Goal: Ask a question

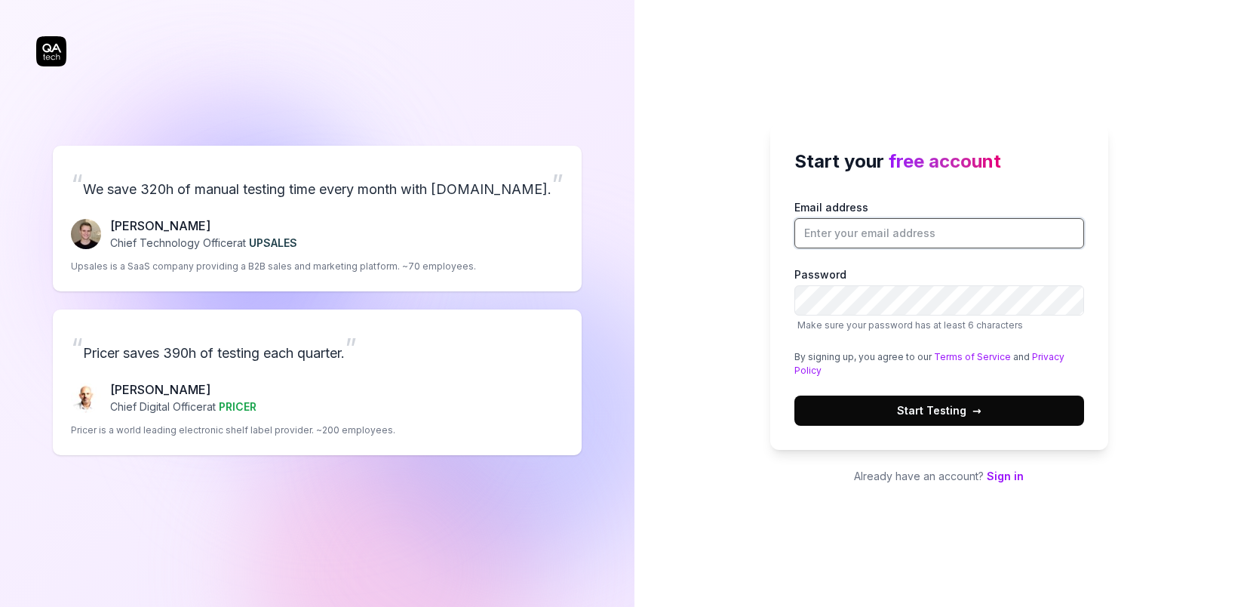
click at [935, 231] on input "Email address" at bounding box center [939, 233] width 290 height 30
type input "[EMAIL_ADDRESS][DOMAIN_NAME]"
click at [1002, 408] on button "Start Testing →" at bounding box center [939, 410] width 290 height 30
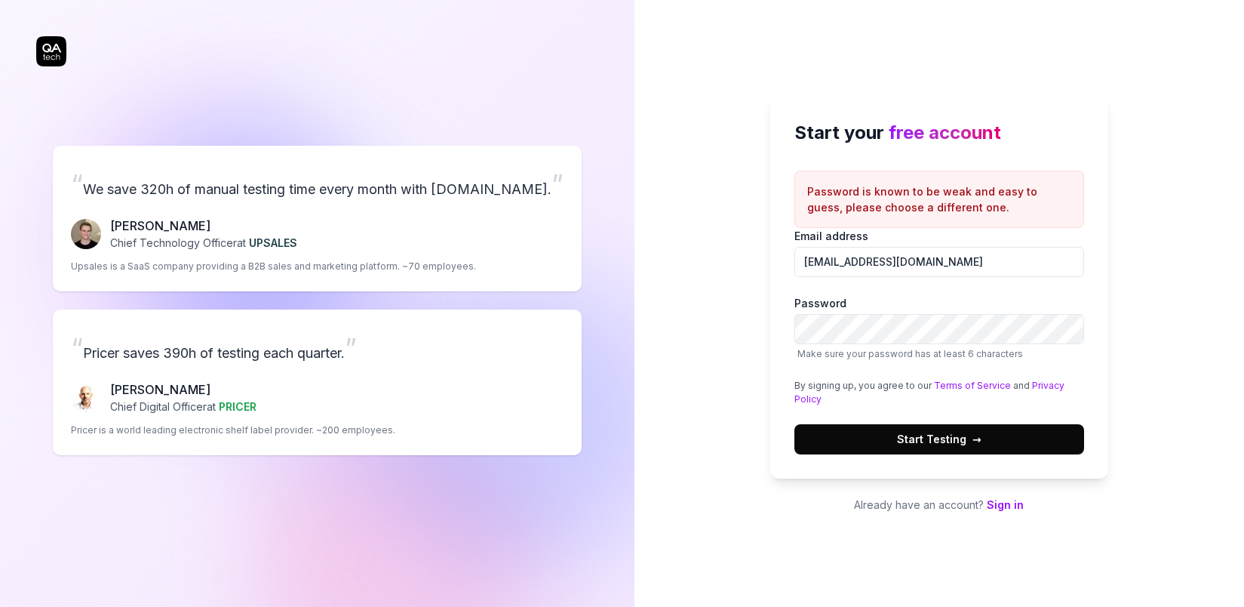
click at [945, 440] on span "Start Testing →" at bounding box center [939, 439] width 85 height 16
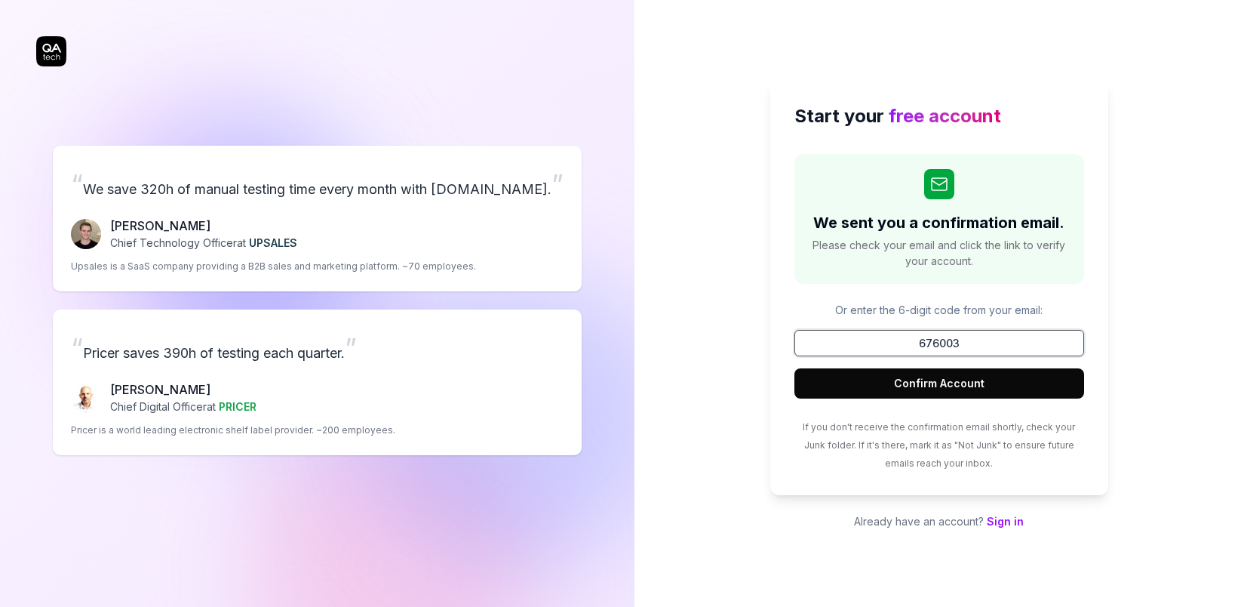
type input "676003"
click at [972, 385] on button "Confirm Account" at bounding box center [939, 383] width 290 height 30
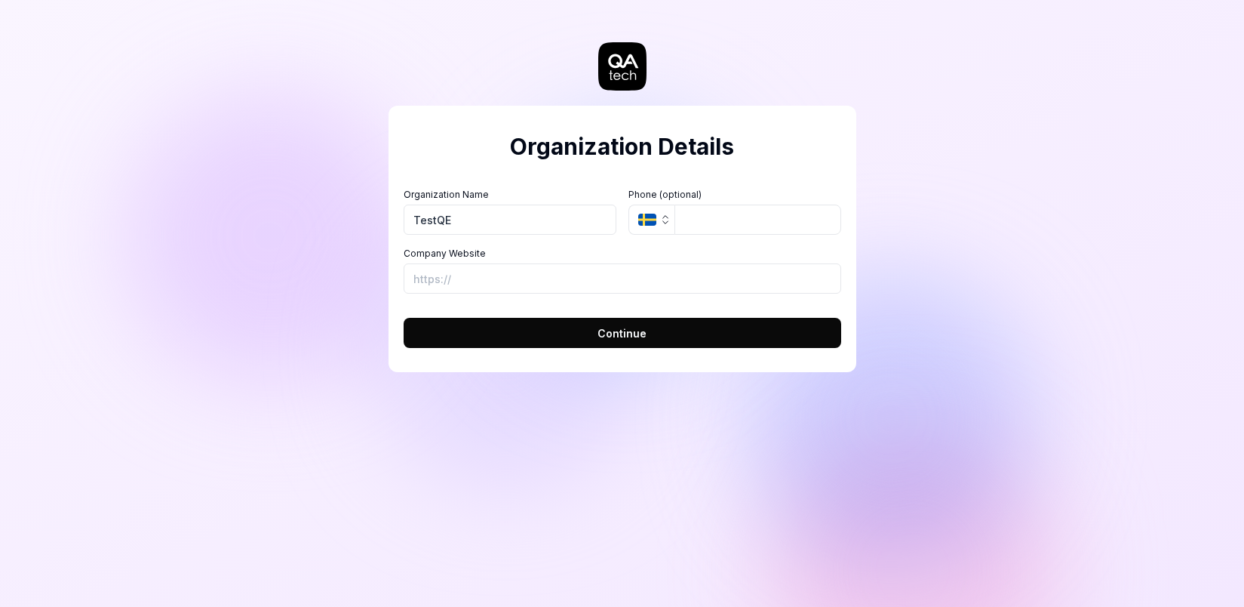
type input "TestQE"
click at [706, 336] on button "Continue" at bounding box center [623, 333] width 438 height 30
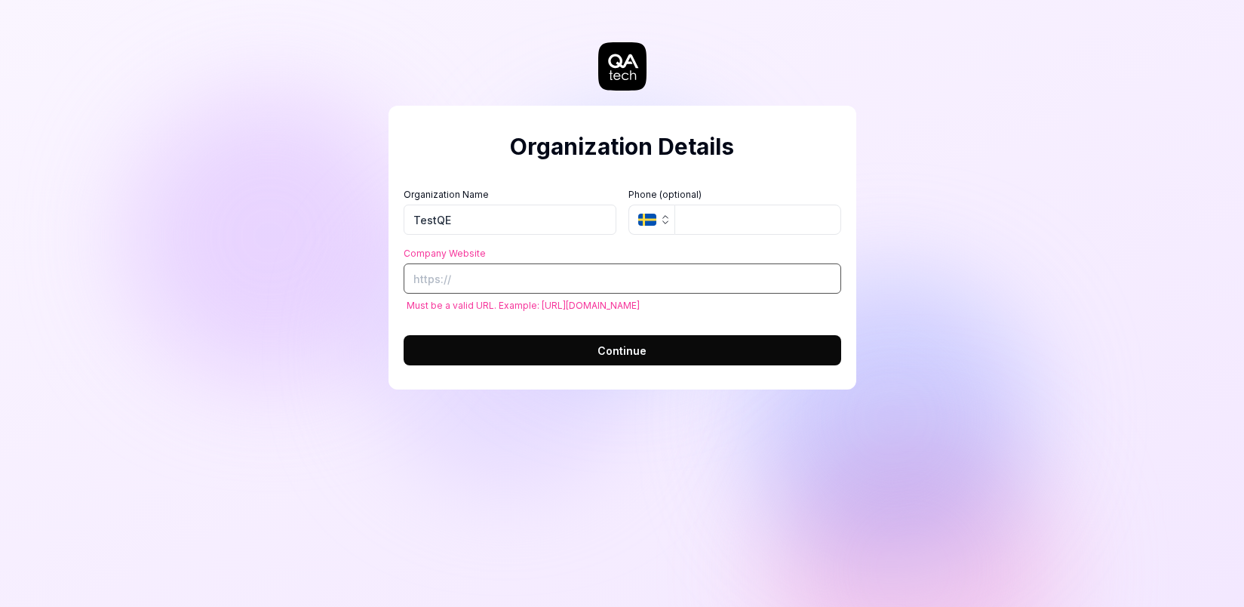
click at [641, 282] on input "Company Website" at bounding box center [623, 278] width 438 height 30
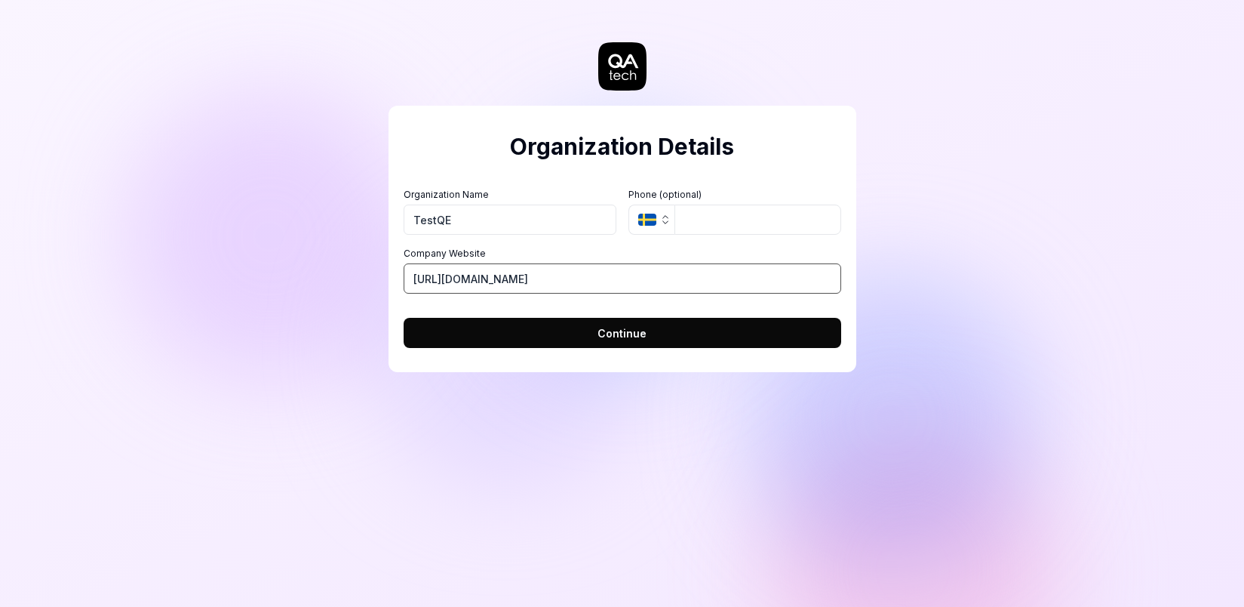
type input "[URL][DOMAIN_NAME]"
click at [404, 318] on button "Continue" at bounding box center [623, 333] width 438 height 30
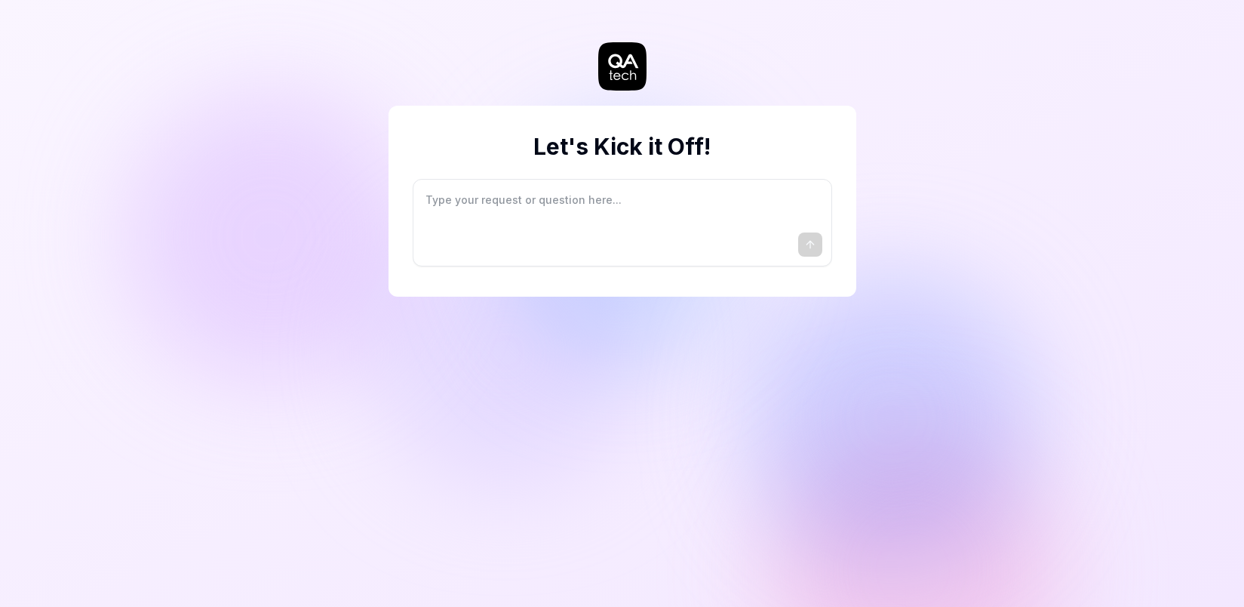
type textarea "*"
type textarea "I"
type textarea "*"
type textarea "I"
type textarea "*"
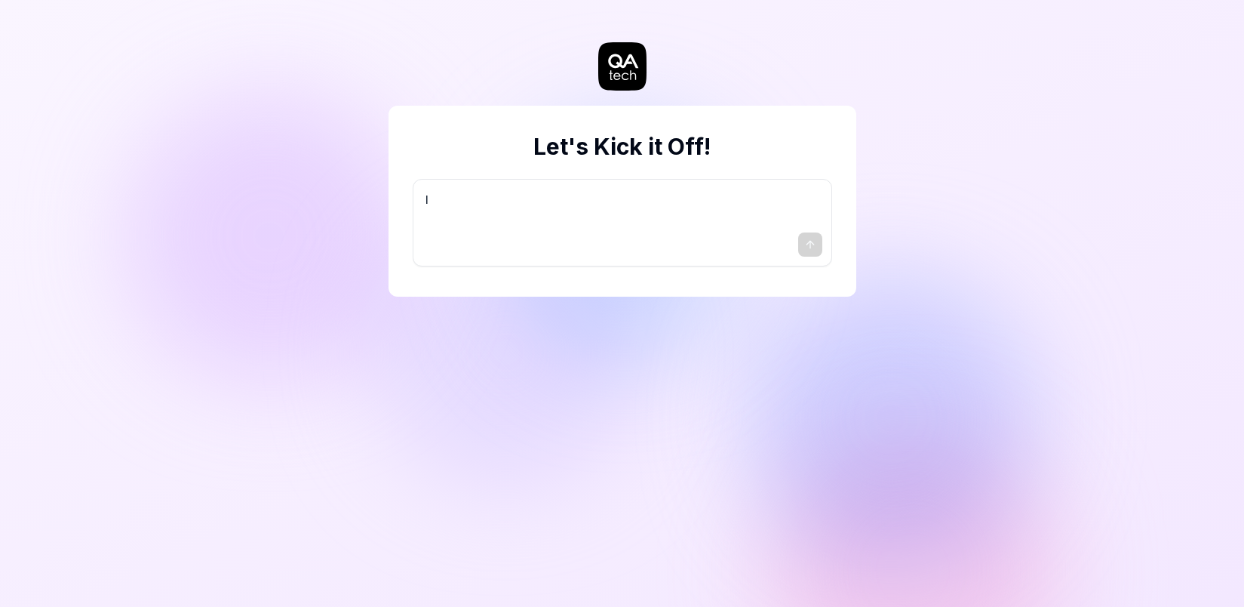
type textarea "I w"
type textarea "*"
type textarea "I wa"
type textarea "*"
type textarea "I wan"
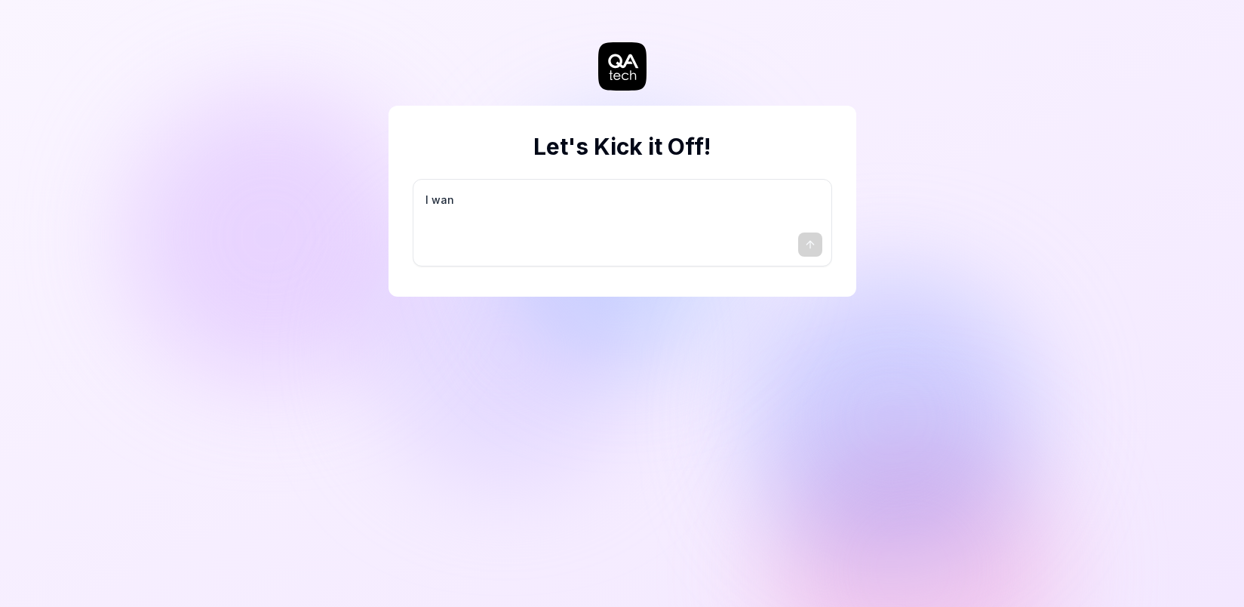
type textarea "*"
type textarea "I want"
type textarea "*"
type textarea "I want"
type textarea "*"
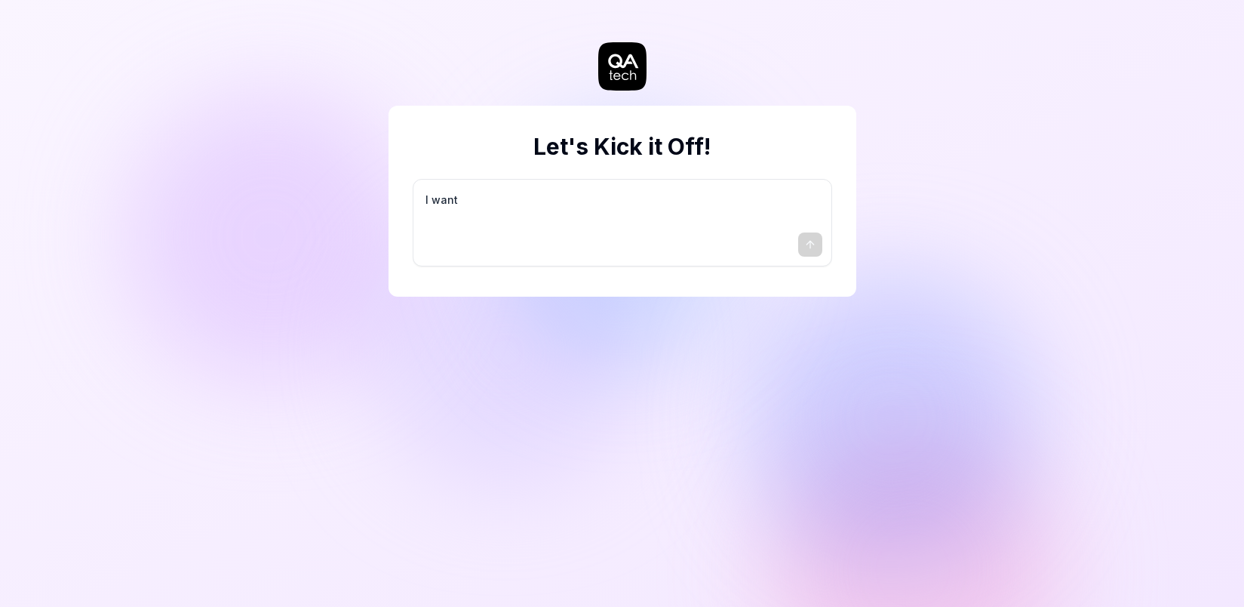
type textarea "I want a"
type textarea "*"
type textarea "I want a"
type textarea "*"
type textarea "I want a g"
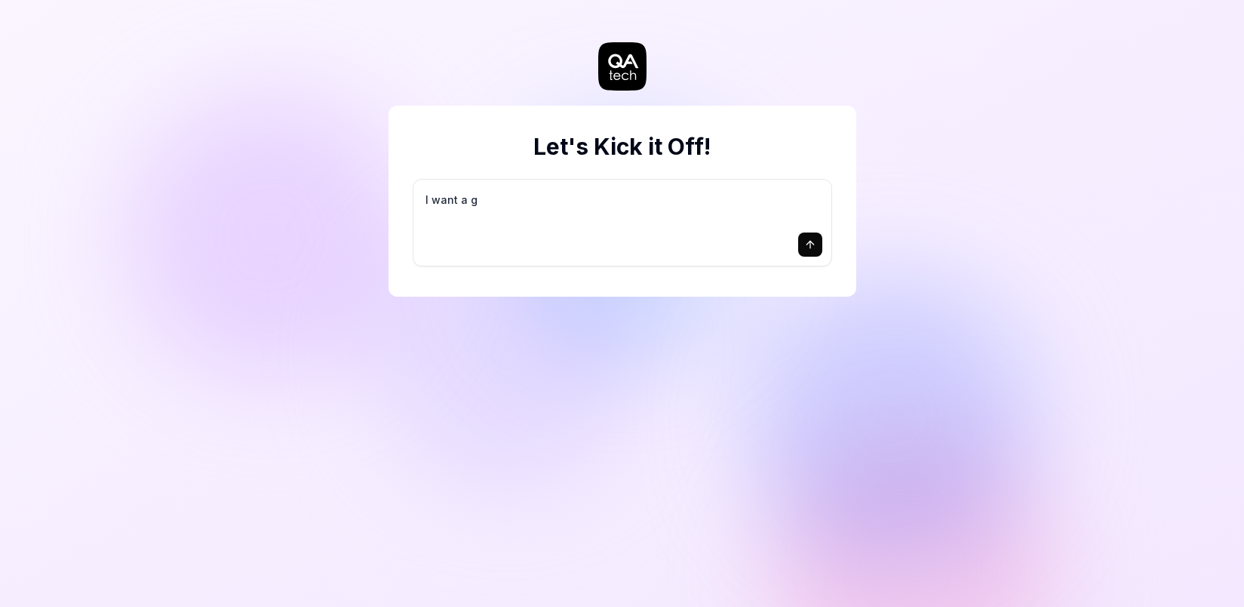
type textarea "*"
type textarea "I want a go"
type textarea "*"
type textarea "I want a goo"
type textarea "*"
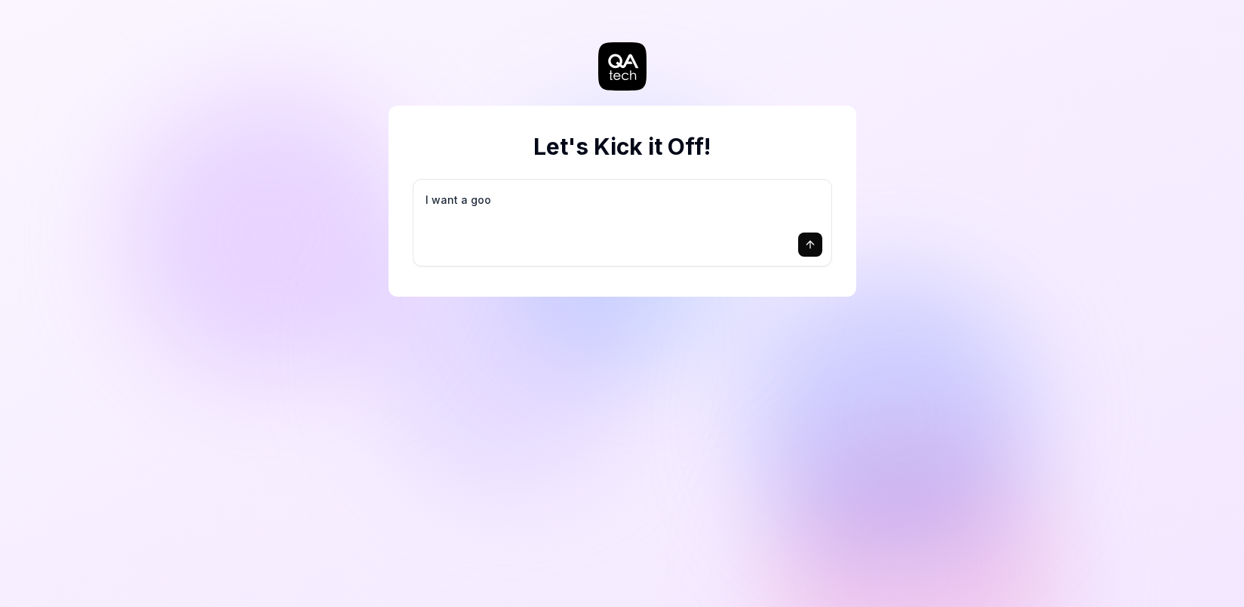
type textarea "I want a good"
type textarea "*"
type textarea "I want a good"
type textarea "*"
type textarea "I want a good t"
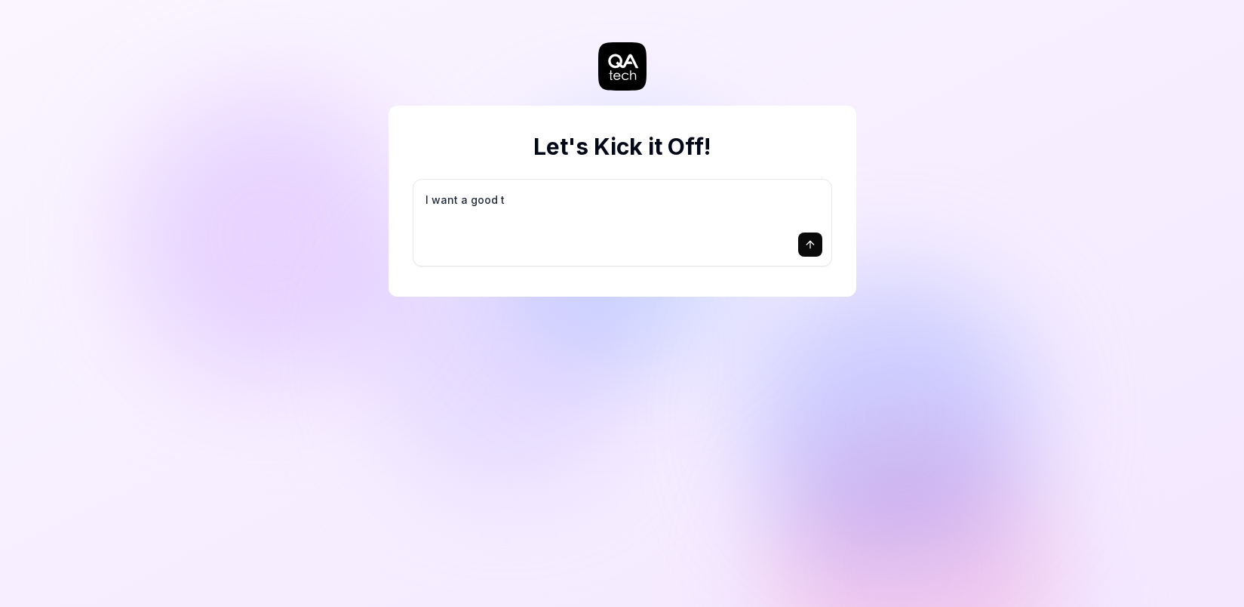
type textarea "*"
type textarea "I want a good te"
type textarea "*"
type textarea "I want a good tes"
type textarea "*"
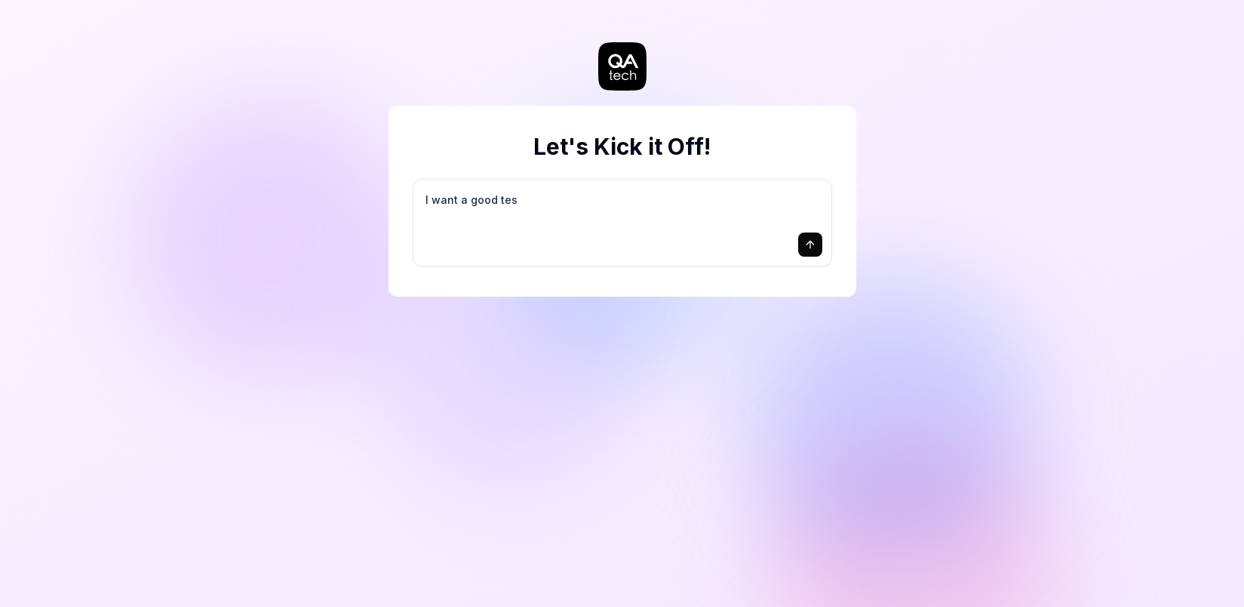
type textarea "I want a good test"
type textarea "*"
type textarea "I want a good test"
type textarea "*"
type textarea "I want a good test s"
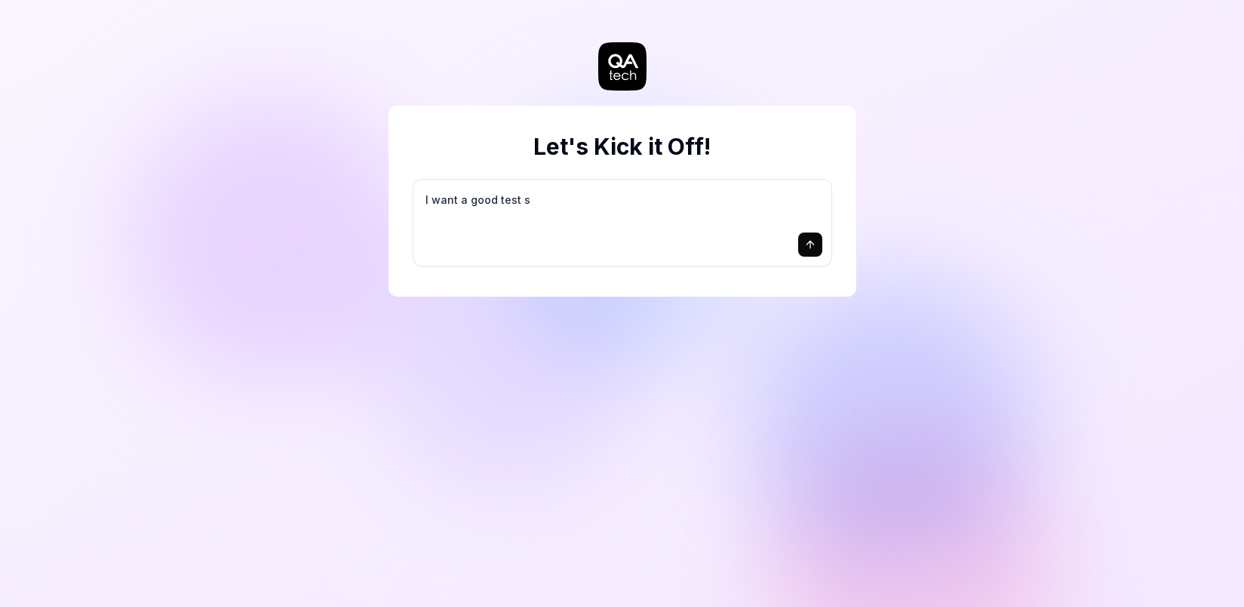
type textarea "*"
type textarea "I want a good test se"
type textarea "*"
type textarea "I want a good test set"
type textarea "*"
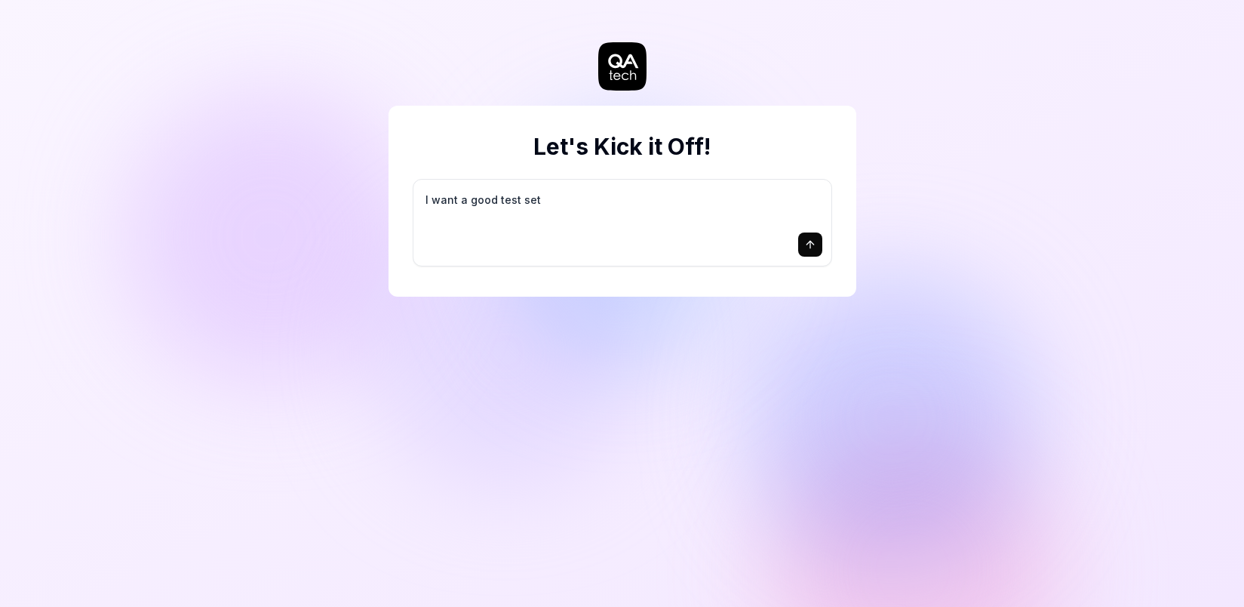
type textarea "I want a good test setu"
type textarea "*"
type textarea "I want a good test setup"
type textarea "*"
type textarea "I want a good test setup"
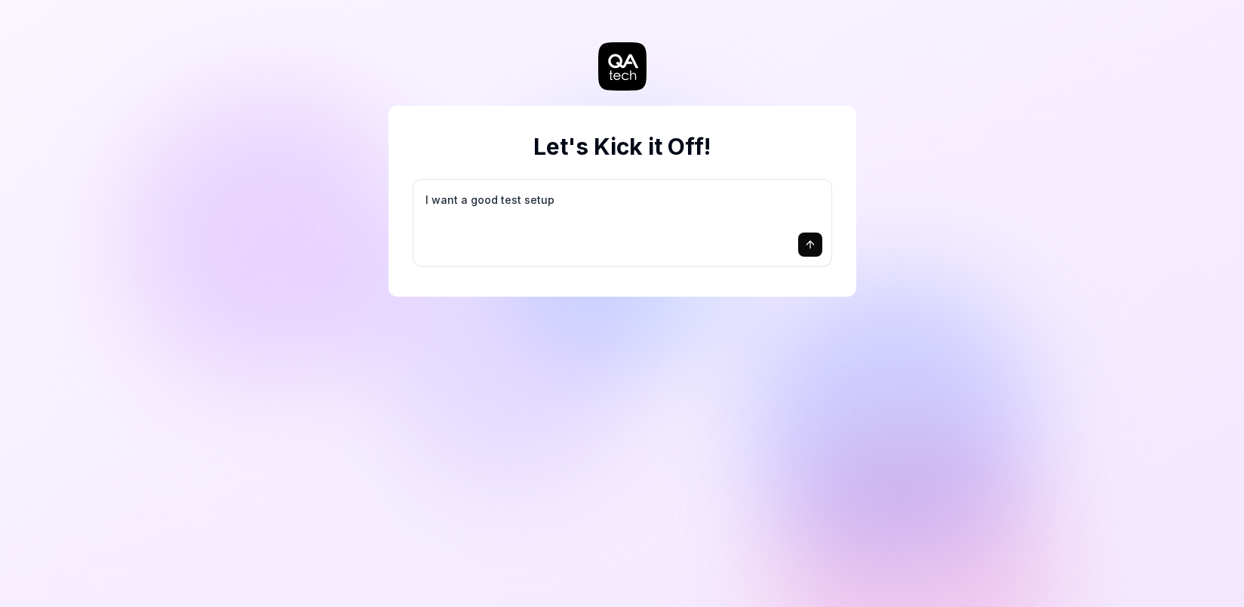
type textarea "*"
type textarea "I want a good test setup f"
type textarea "*"
type textarea "I want a good test setup fo"
type textarea "*"
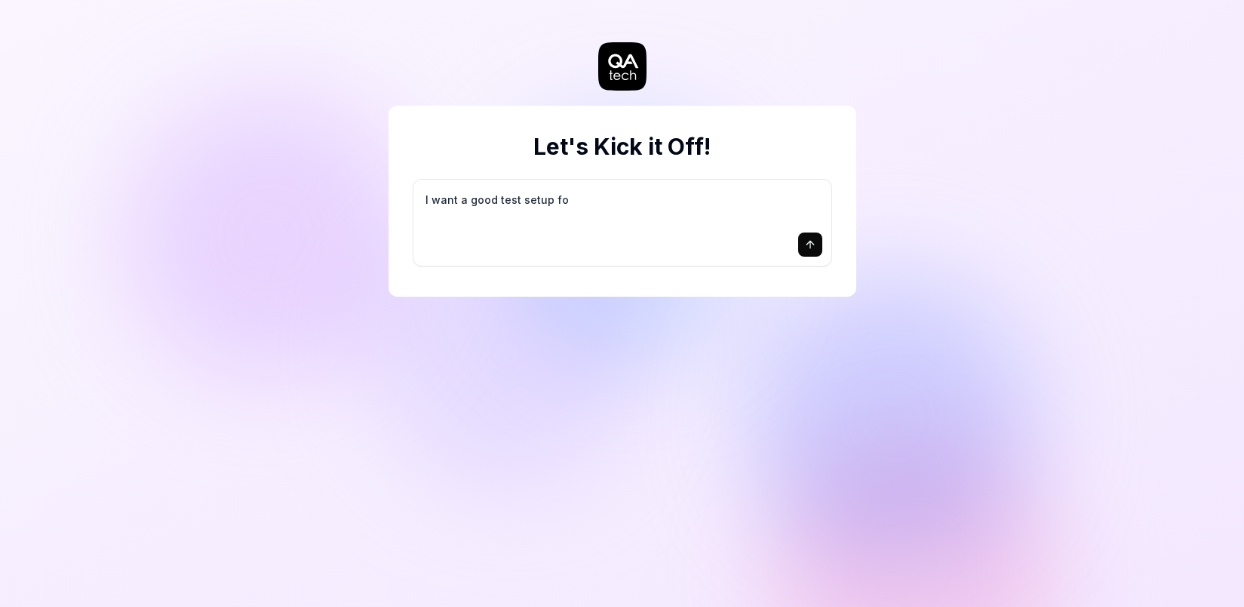
type textarea "I want a good test setup for"
type textarea "*"
type textarea "I want a good test setup for"
type textarea "*"
type textarea "I want a good test setup for m"
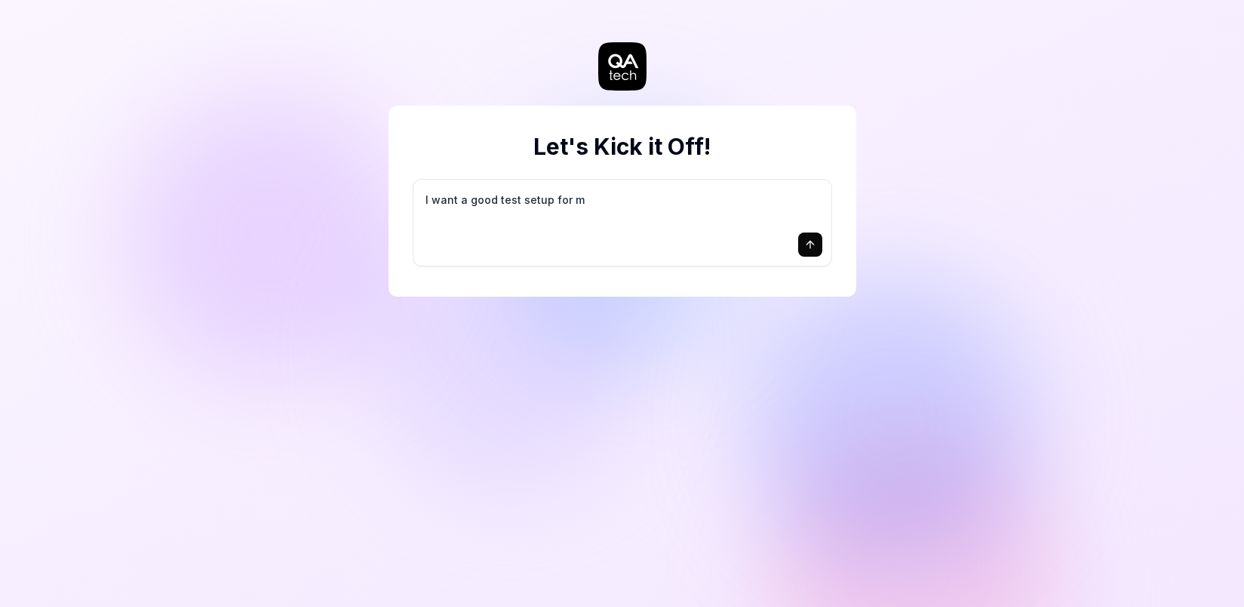
type textarea "*"
type textarea "I want a good test setup for my"
type textarea "*"
type textarea "I want a good test setup for my"
type textarea "*"
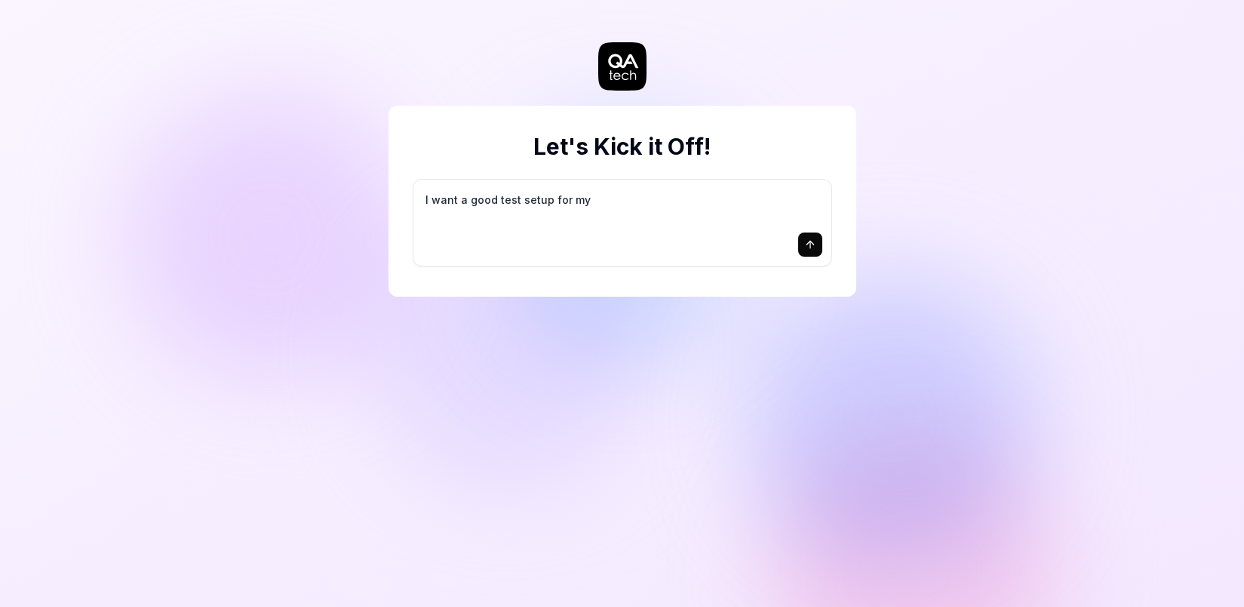
type textarea "I want a good test setup for my s"
type textarea "*"
type textarea "I want a good test setup for my si"
type textarea "*"
type textarea "I want a good test setup for my sit"
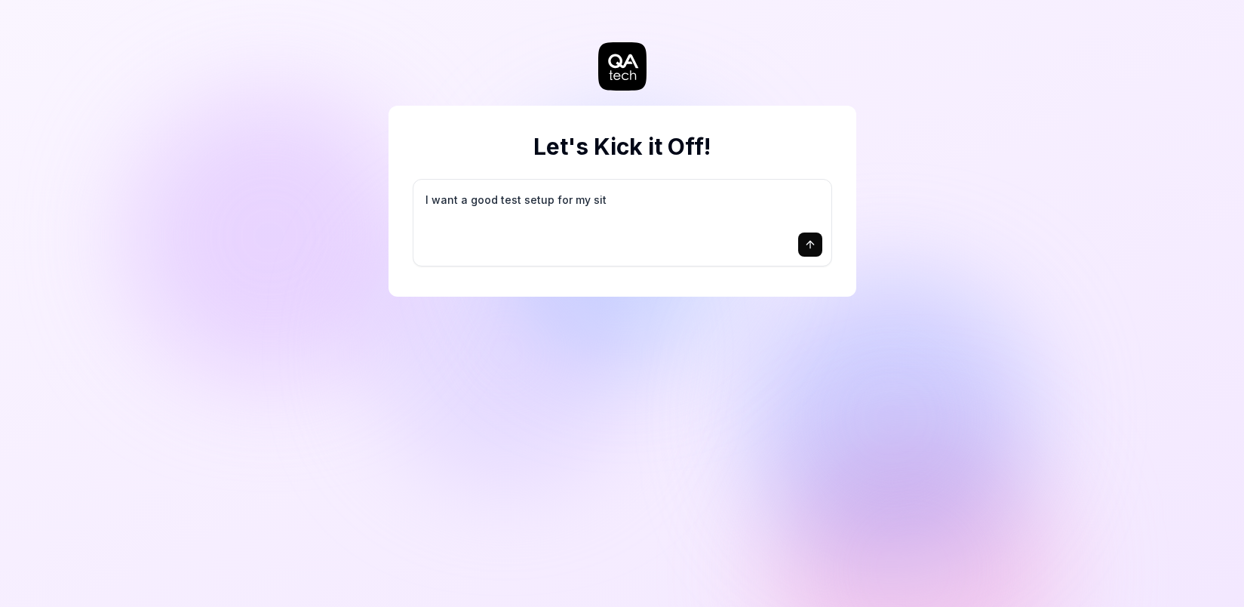
type textarea "*"
type textarea "I want a good test setup for my site"
type textarea "*"
type textarea "I want a good test setup for my site"
type textarea "*"
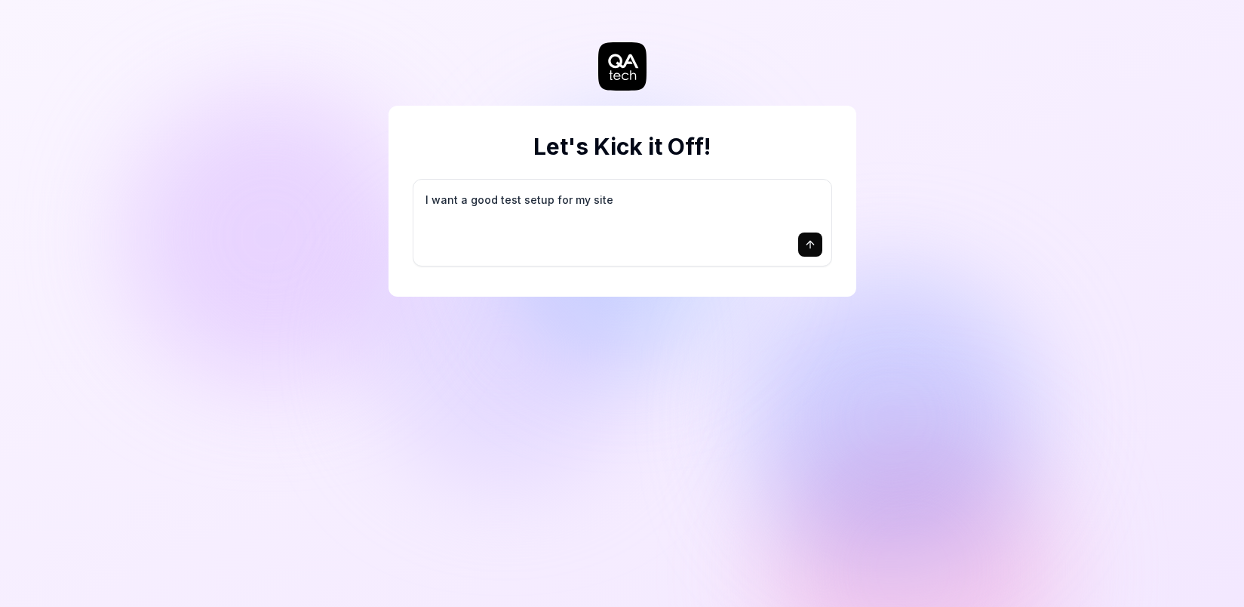
type textarea "I want a good test setup for my site -"
type textarea "*"
type textarea "I want a good test setup for my site -"
type textarea "*"
type textarea "I want a good test setup for my site - h"
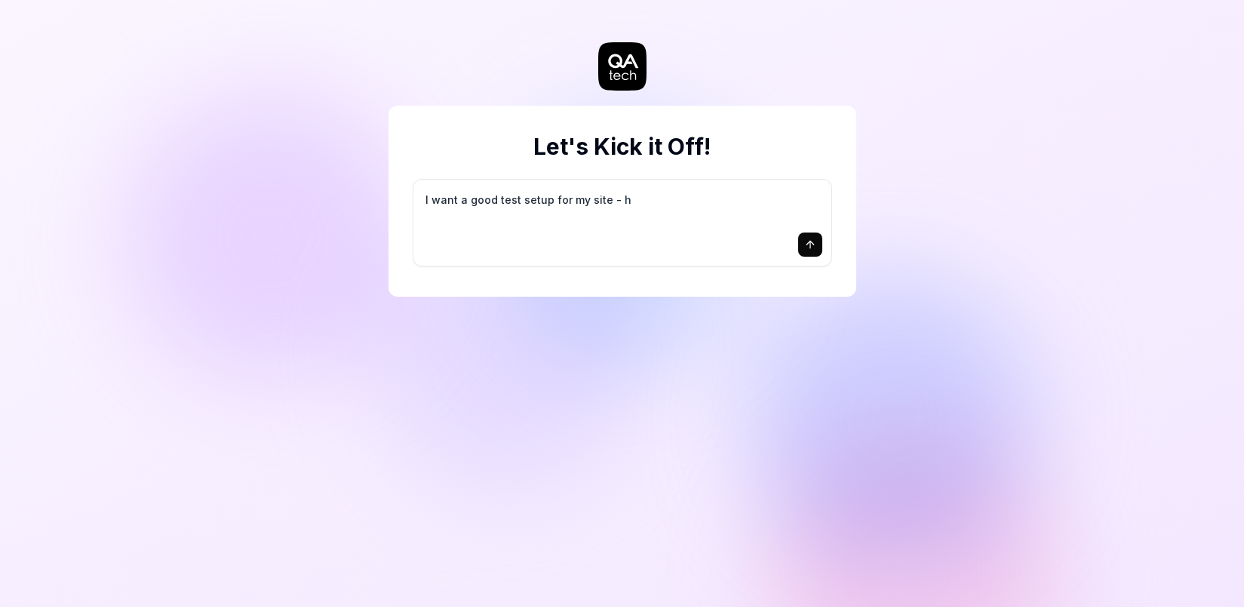
type textarea "*"
type textarea "I want a good test setup for my site - he"
type textarea "*"
type textarea "I want a good test setup for my site - hel"
type textarea "*"
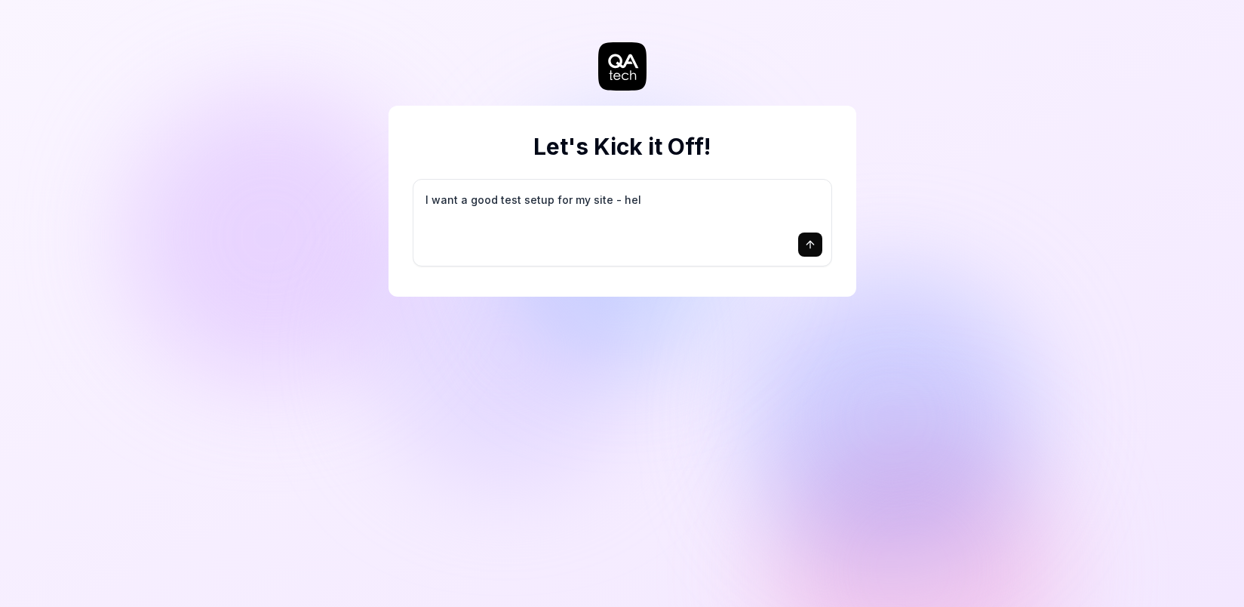
type textarea "I want a good test setup for my site - help"
type textarea "*"
type textarea "I want a good test setup for my site - help"
type textarea "*"
type textarea "I want a good test setup for my site - help m"
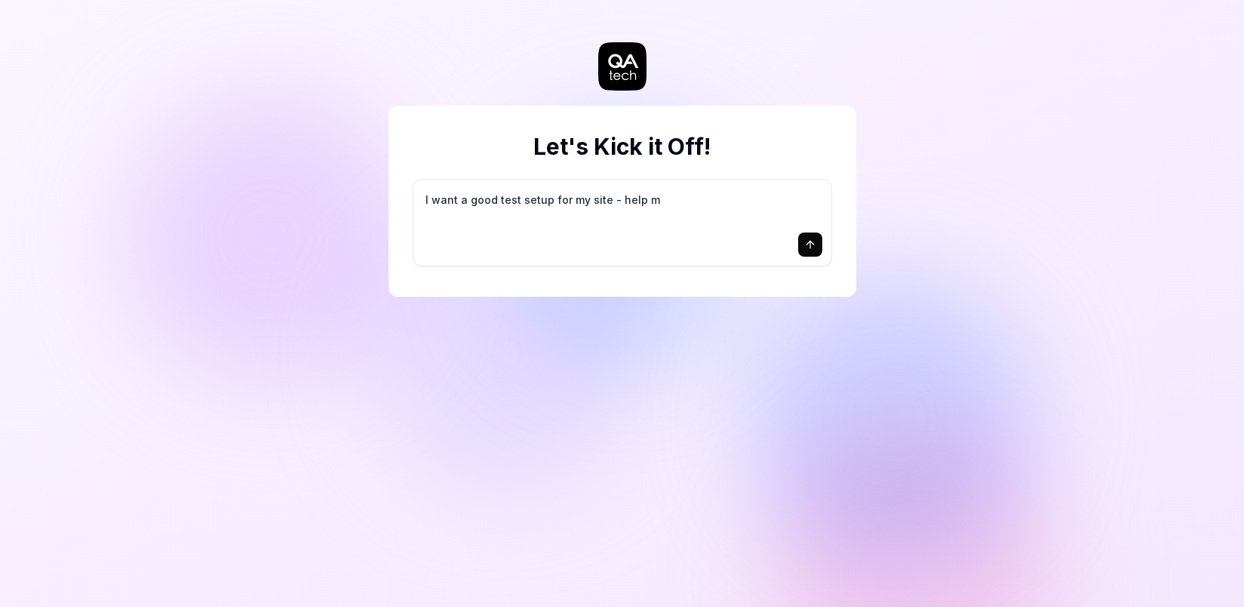
type textarea "*"
type textarea "I want a good test setup for my site - help me"
type textarea "*"
type textarea "I want a good test setup for my site - help me"
type textarea "*"
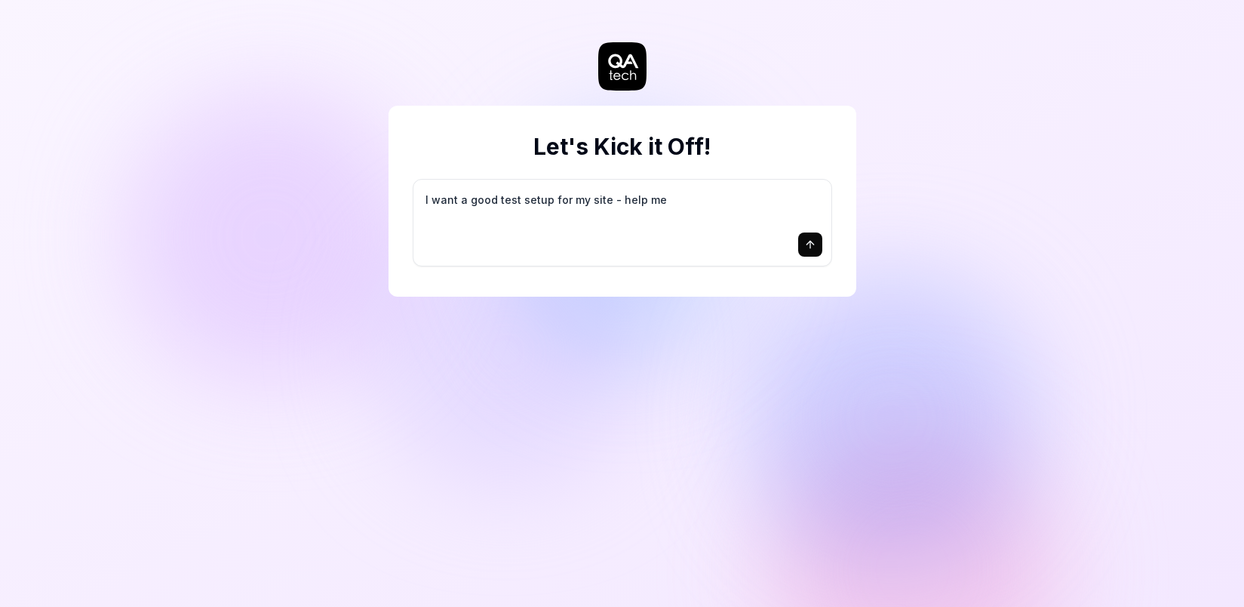
type textarea "I want a good test setup for my site - help me c"
type textarea "*"
type textarea "I want a good test setup for my site - help me cr"
type textarea "*"
type textarea "I want a good test setup for my site - help me cre"
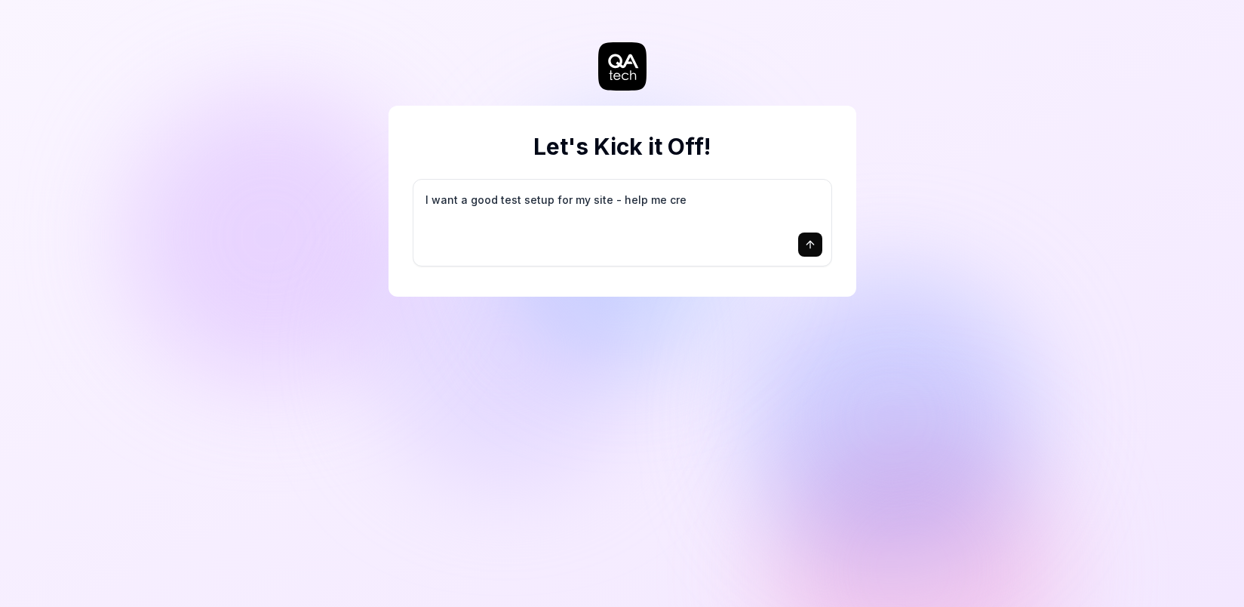
type textarea "*"
type textarea "I want a good test setup for my site - help me crea"
type textarea "*"
type textarea "I want a good test setup for my site - help me creat"
type textarea "*"
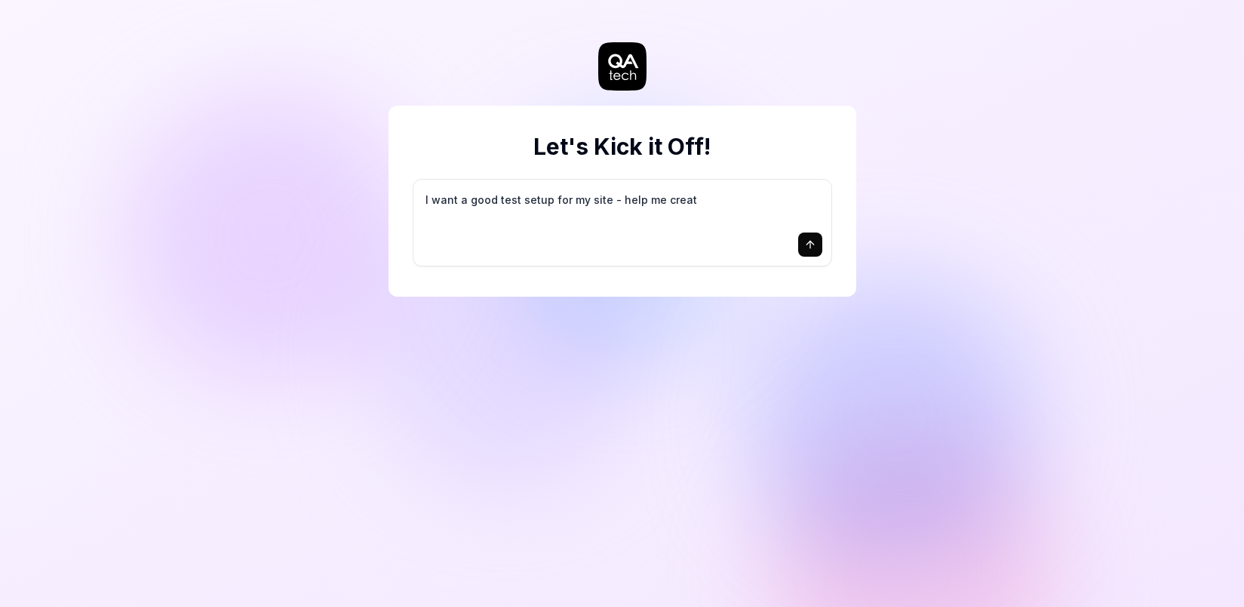
type textarea "I want a good test setup for my site - help me create"
type textarea "*"
type textarea "I want a good test setup for my site - help me create"
type textarea "*"
type textarea "I want a good test setup for my site - help me create t"
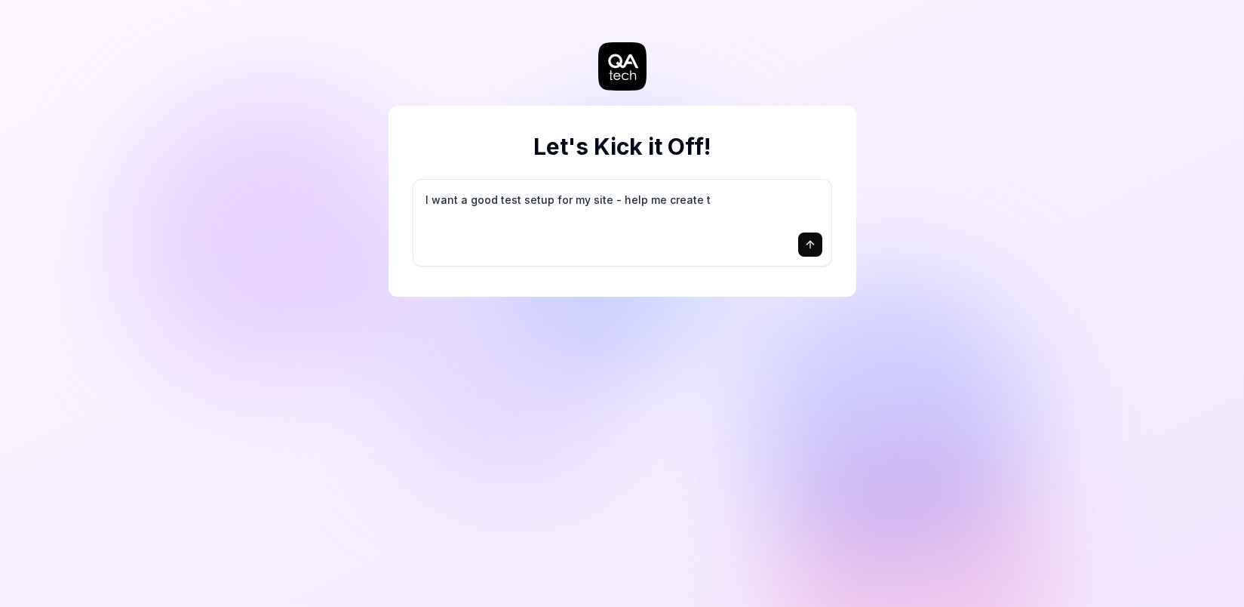
type textarea "*"
type textarea "I want a good test setup for my site - help me create th"
type textarea "*"
type textarea "I want a good test setup for my site - help me create the"
type textarea "*"
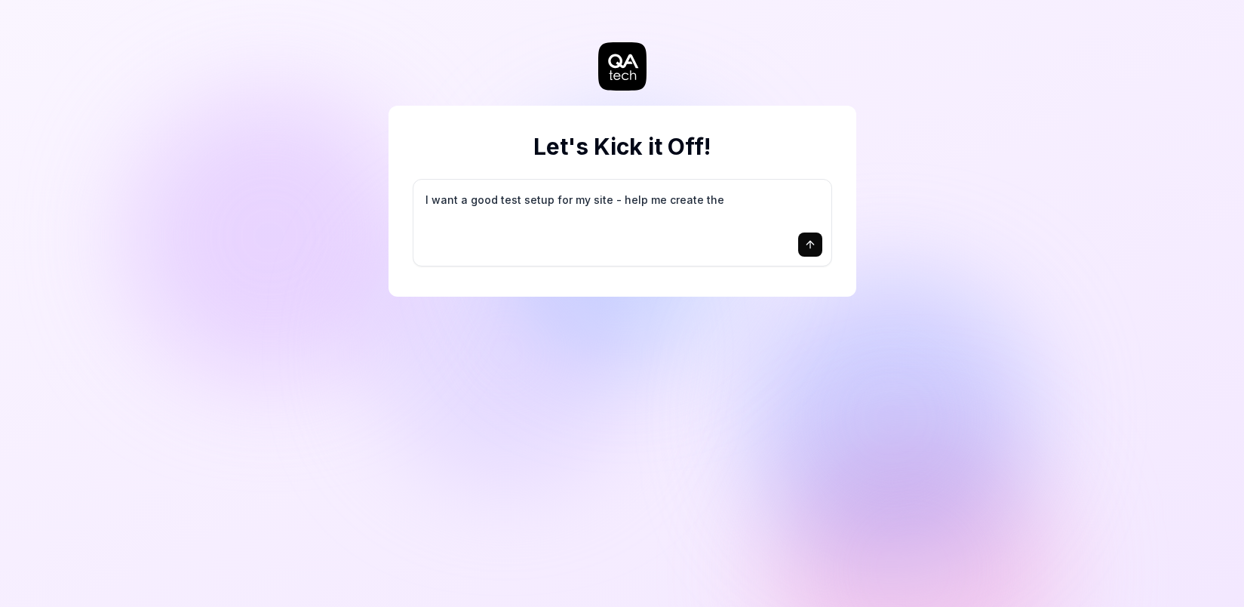
type textarea "I want a good test setup for my site - help me create the"
type textarea "*"
type textarea "I want a good test setup for my site - help me create the f"
type textarea "*"
type textarea "I want a good test setup for my site - help me create the fi"
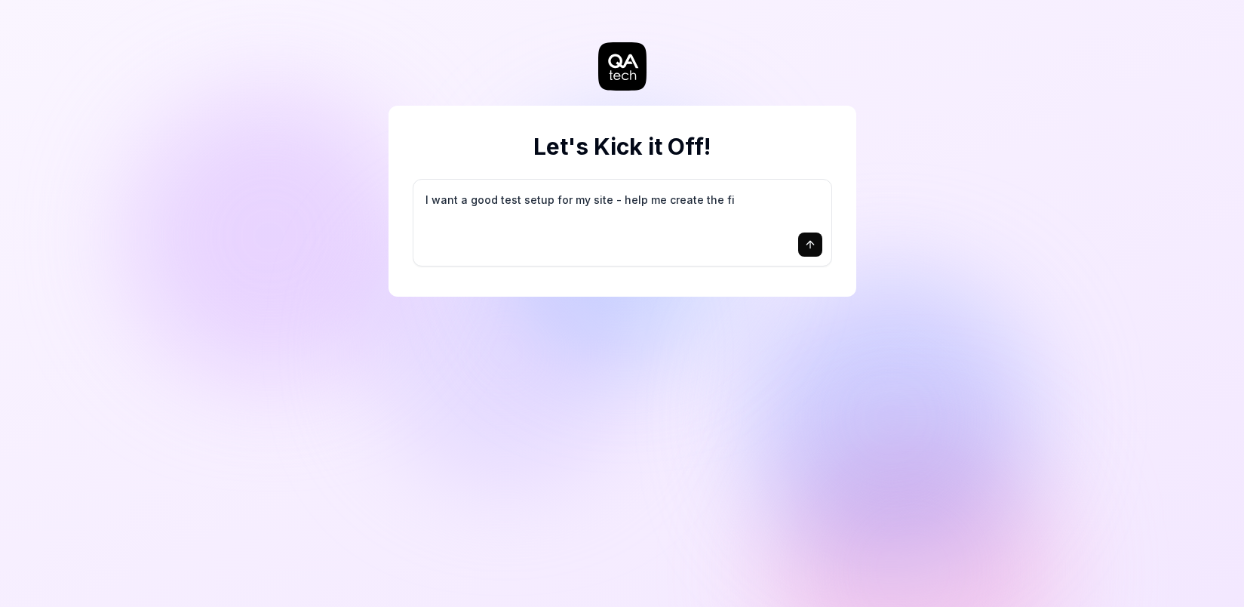
type textarea "*"
type textarea "I want a good test setup for my site - help me create the fir"
type textarea "*"
type textarea "I want a good test setup for my site - help me create the firs"
type textarea "*"
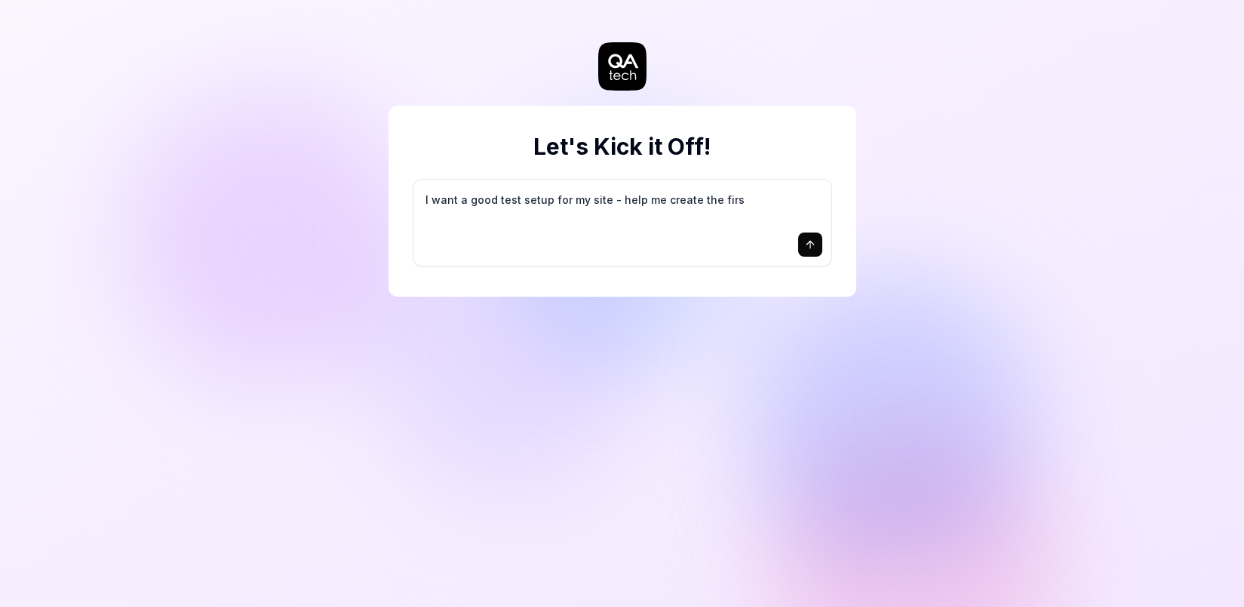
type textarea "I want a good test setup for my site - help me create the first"
type textarea "*"
type textarea "I want a good test setup for my site - help me create the first"
type textarea "*"
type textarea "I want a good test setup for my site - help me create the first 3"
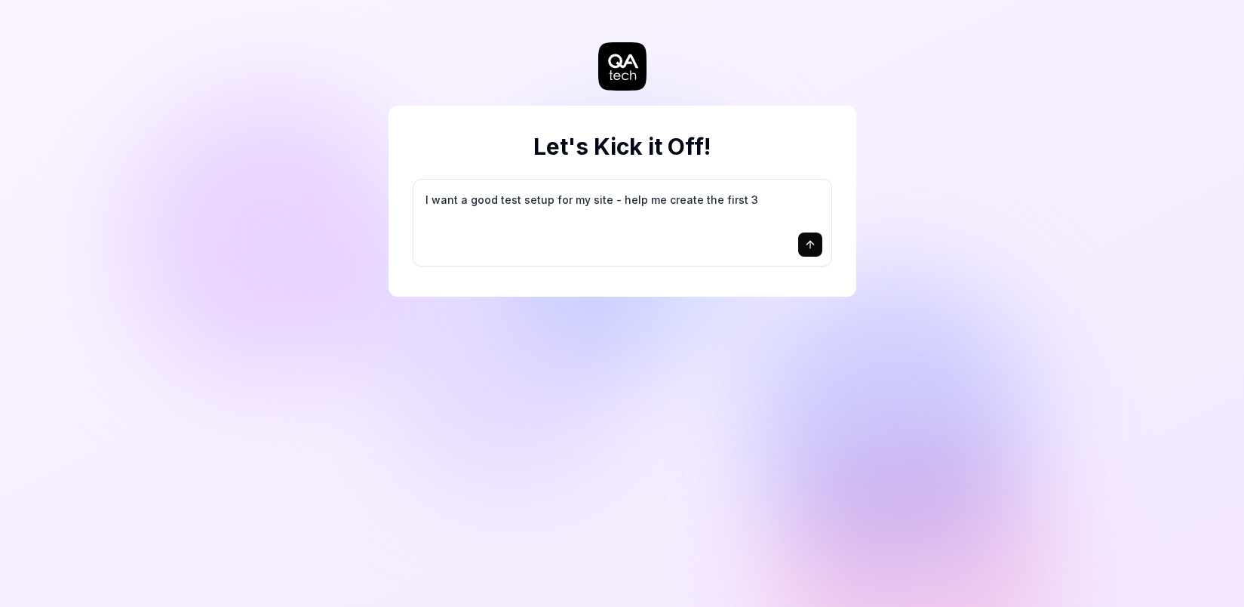
type textarea "*"
type textarea "I want a good test setup for my site - help me create the first 3-"
type textarea "*"
type textarea "I want a good test setup for my site - help me create the first 3-5"
type textarea "*"
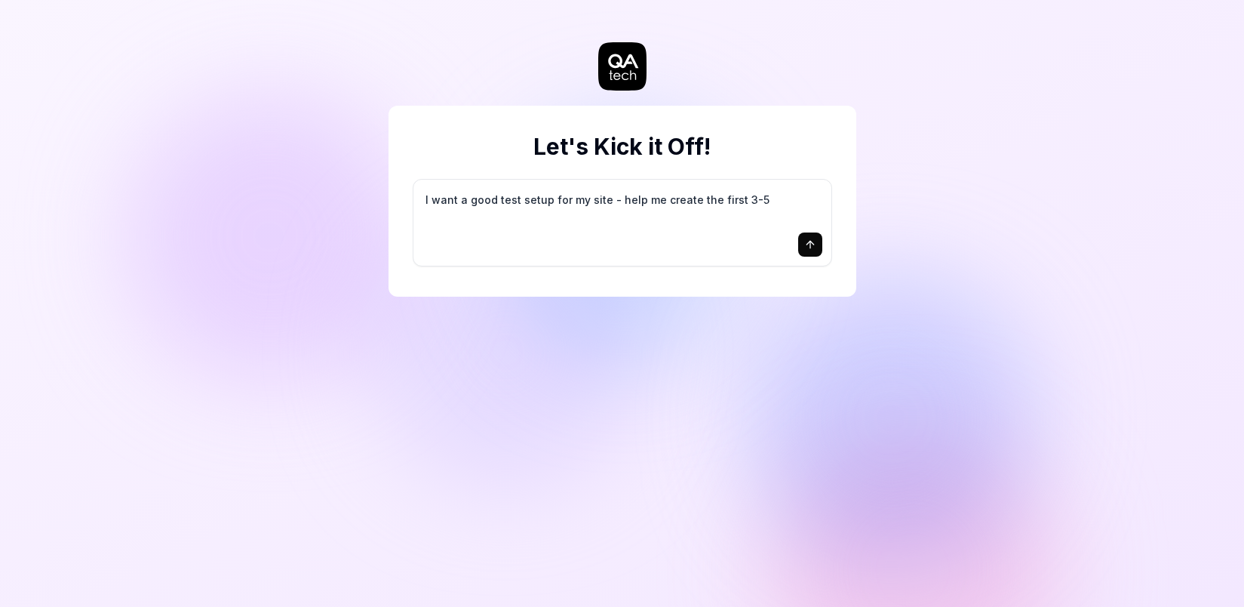
type textarea "I want a good test setup for my site - help me create the first 3-5"
type textarea "*"
type textarea "I want a good test setup for my site - help me create the first 3-5 t"
type textarea "*"
type textarea "I want a good test setup for my site - help me create the first 3-5 te"
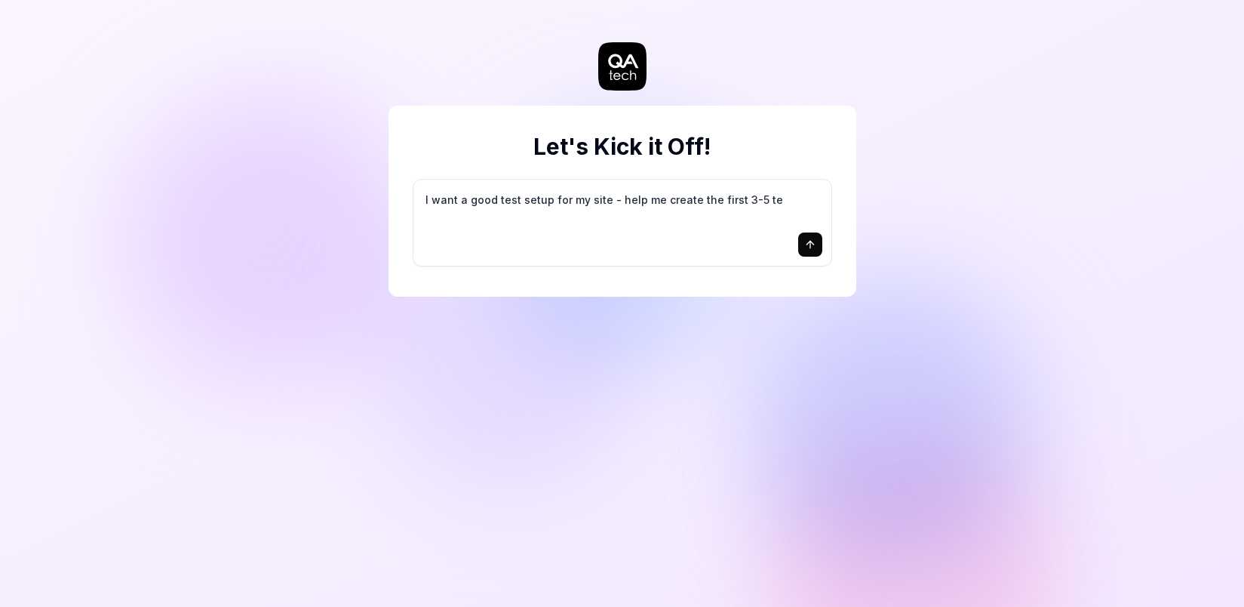
type textarea "*"
type textarea "I want a good test setup for my site - help me create the first 3-5 tes"
type textarea "*"
type textarea "I want a good test setup for my site - help me create the first 3-5 test"
type textarea "*"
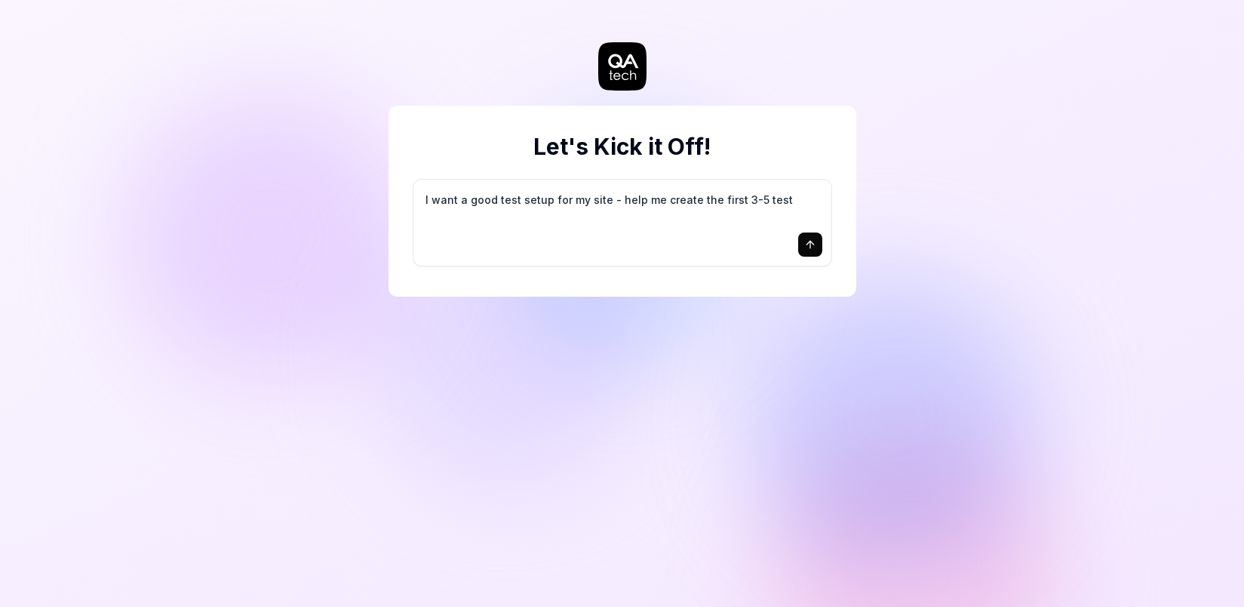
type textarea "I want a good test setup for my site - help me create the first 3-5 test"
type textarea "*"
type textarea "I want a good test setup for my site - help me create the first 3-5 test c"
type textarea "*"
type textarea "I want a good test setup for my site - help me create the first 3-5 test ca"
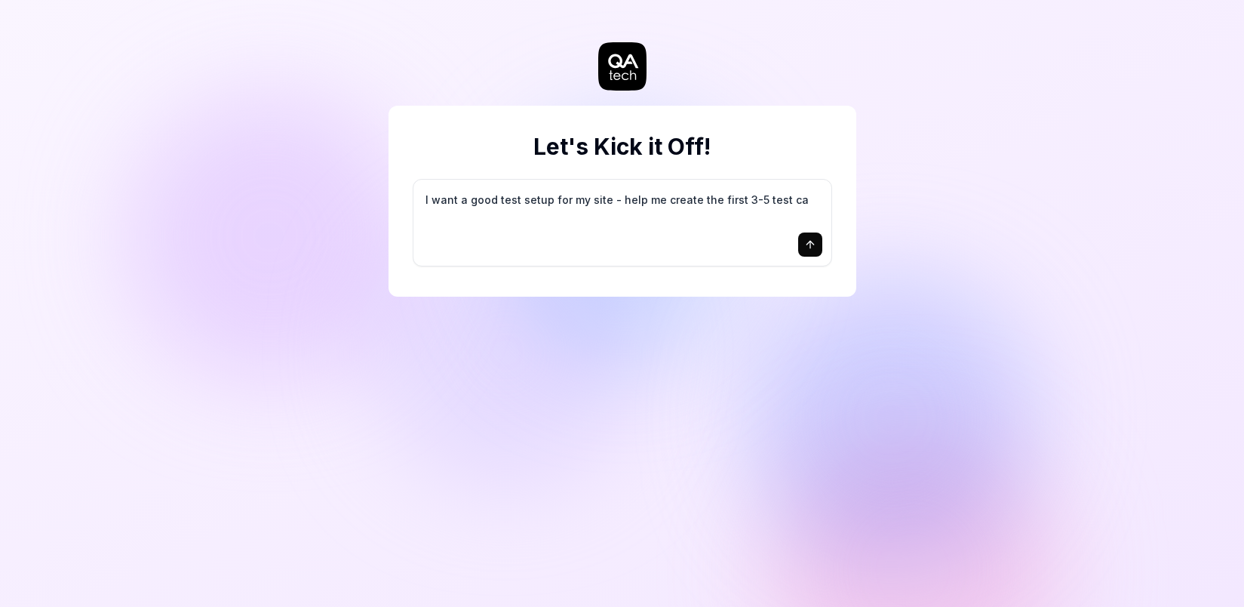
type textarea "*"
type textarea "I want a good test setup for my site - help me create the first 3-5 test cas"
type textarea "*"
type textarea "I want a good test setup for my site - help me create the first 3-5 test case"
type textarea "*"
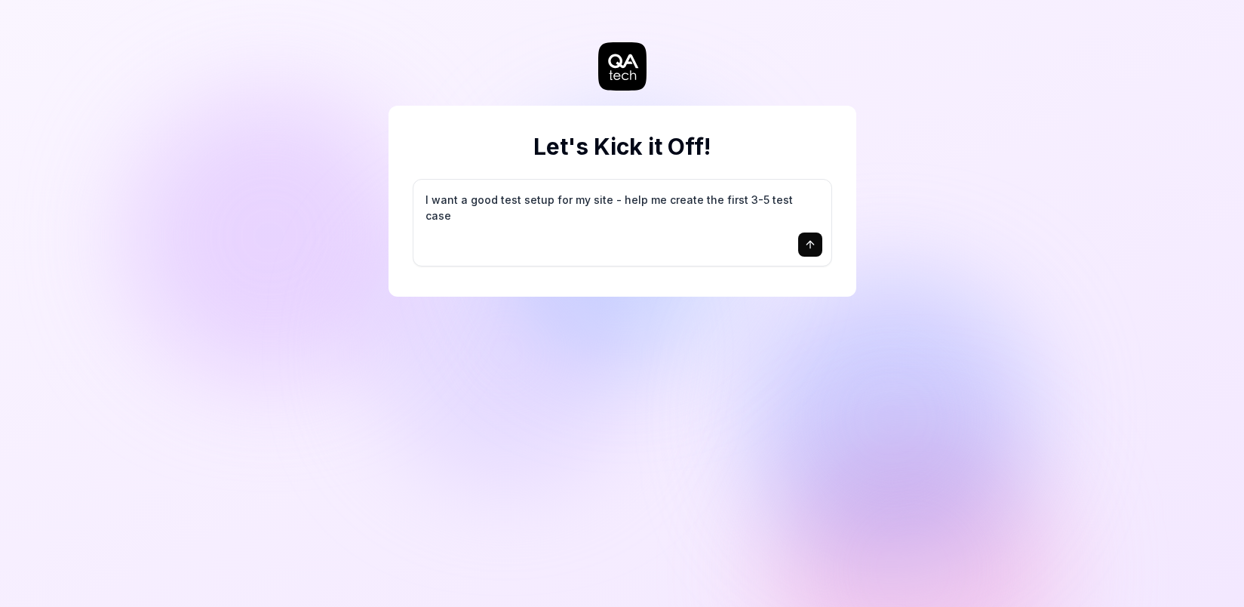
type textarea "I want a good test setup for my site - help me create the first 3-5 test cases"
click at [680, 201] on textarea "I want a good test setup for my site - help me create the first 3-5 test cases" at bounding box center [623, 208] width 400 height 38
type textarea "*"
type textarea "I want a good test setup for my site - help me creatke the first 3-5 test cases"
type textarea "*"
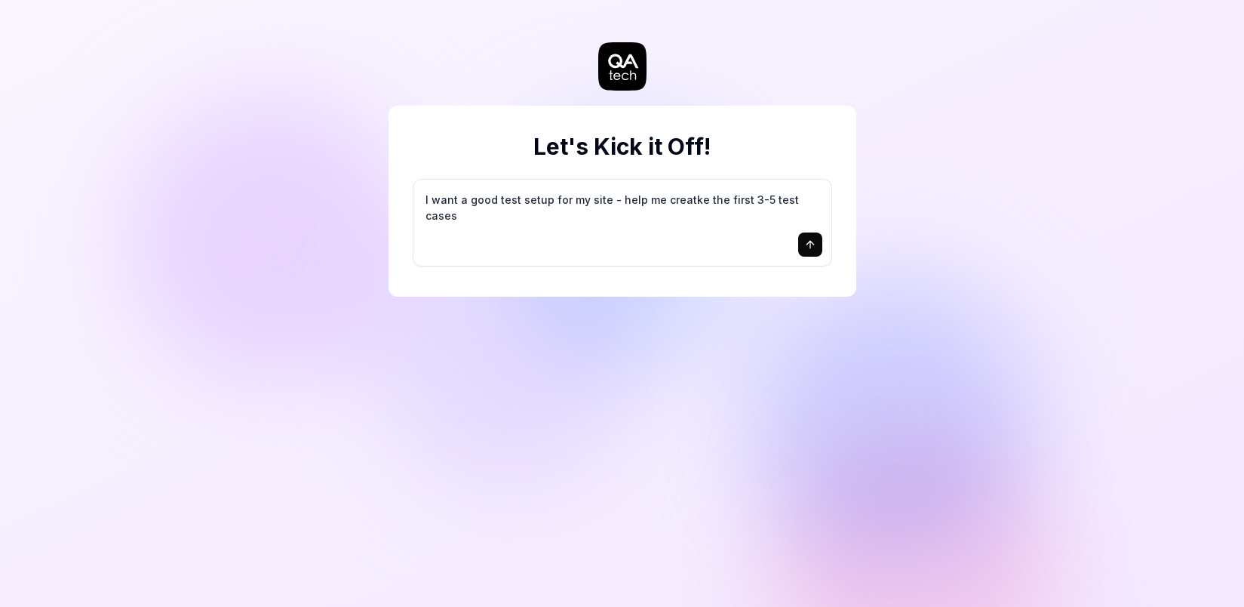
type textarea "I want a good test setup for my site - help me create the first 3-5 test cases"
click at [810, 247] on icon "submit" at bounding box center [810, 244] width 12 height 12
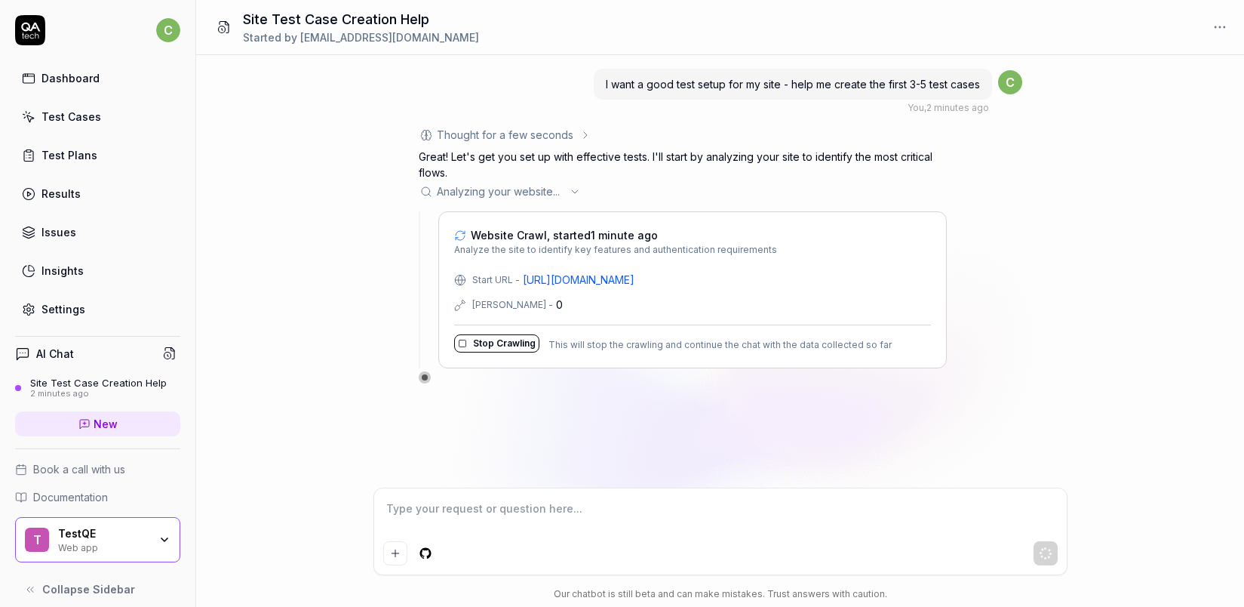
click at [581, 194] on icon at bounding box center [575, 192] width 12 height 12
click at [572, 193] on icon at bounding box center [575, 192] width 12 height 12
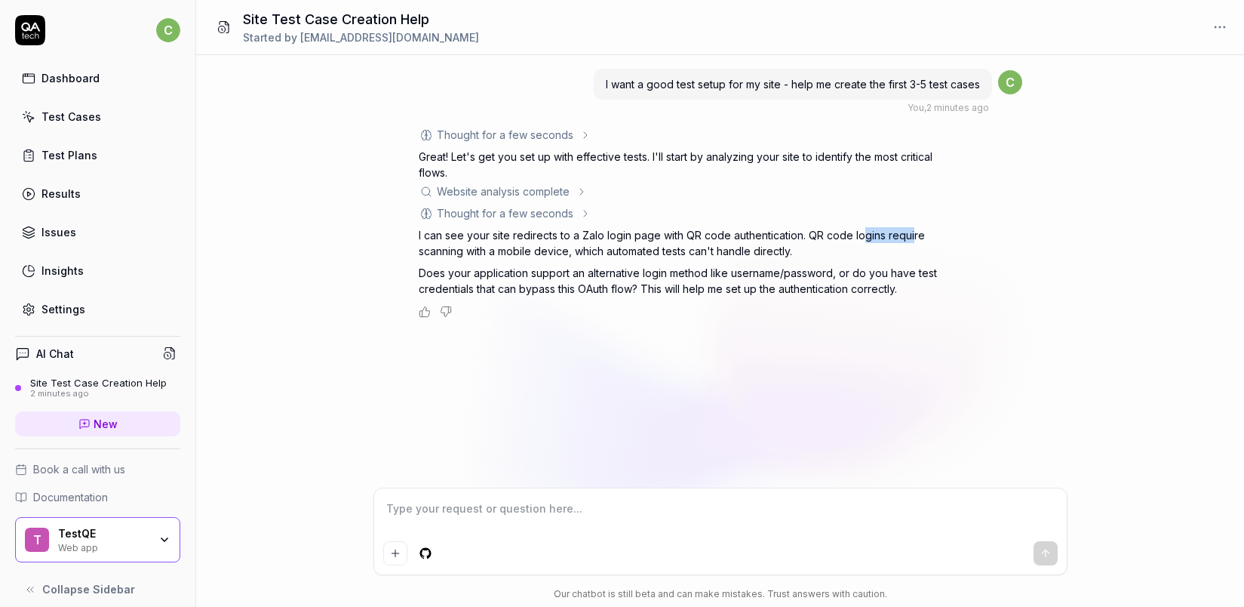
drag, startPoint x: 859, startPoint y: 233, endPoint x: 911, endPoint y: 238, distance: 52.3
click at [911, 238] on p "I can see your site redirects to a Zalo login page with QR code authentication.…" at bounding box center [683, 243] width 528 height 32
drag, startPoint x: 542, startPoint y: 248, endPoint x: 652, endPoint y: 254, distance: 110.3
click at [651, 255] on p "I can see your site redirects to a Zalo login page with QR code authentication.…" at bounding box center [683, 243] width 528 height 32
click at [717, 266] on p "Does your application support an alternative login method like username/passwor…" at bounding box center [683, 281] width 528 height 32
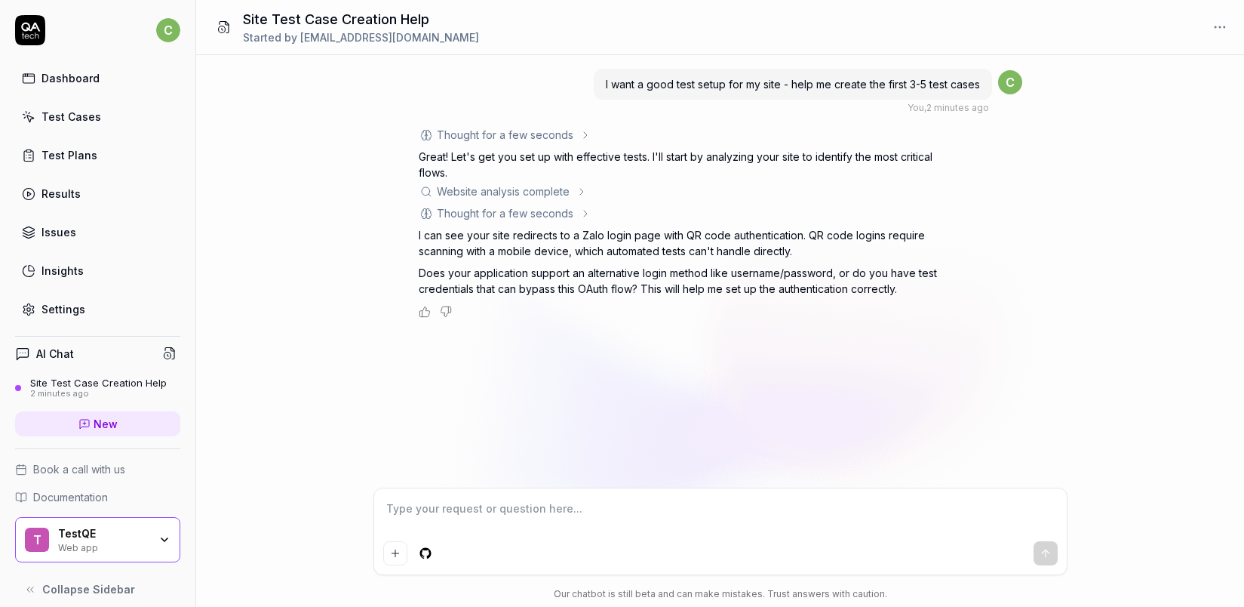
click at [566, 210] on div "Thought for a few seconds" at bounding box center [505, 213] width 137 height 16
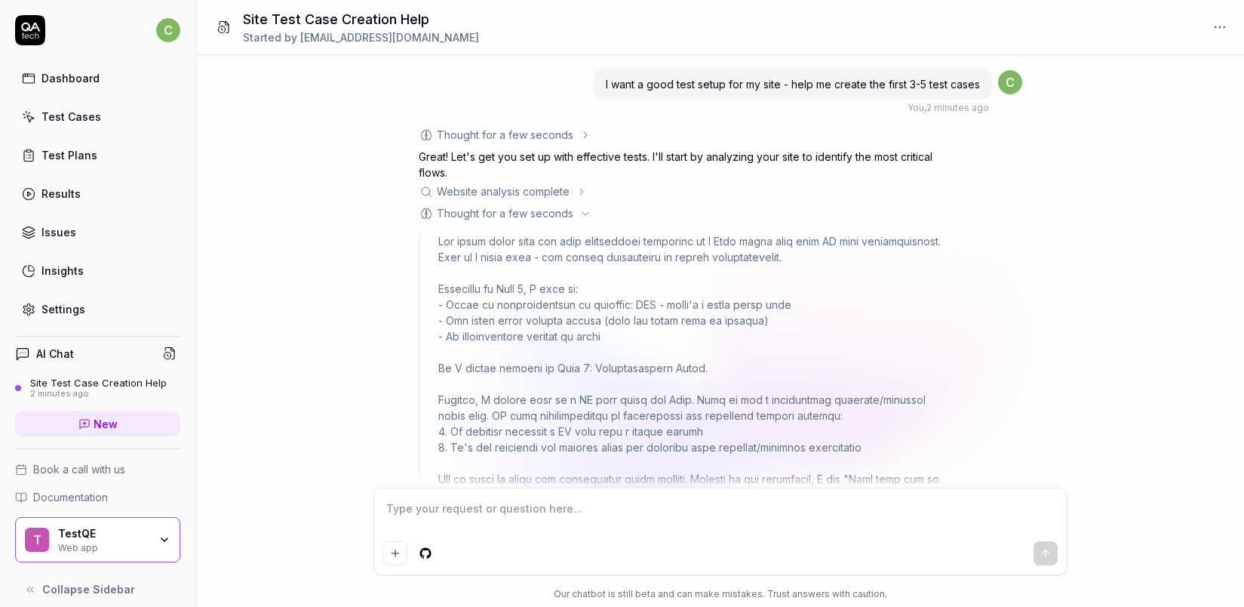
click at [575, 190] on div "Website analysis complete" at bounding box center [683, 191] width 528 height 16
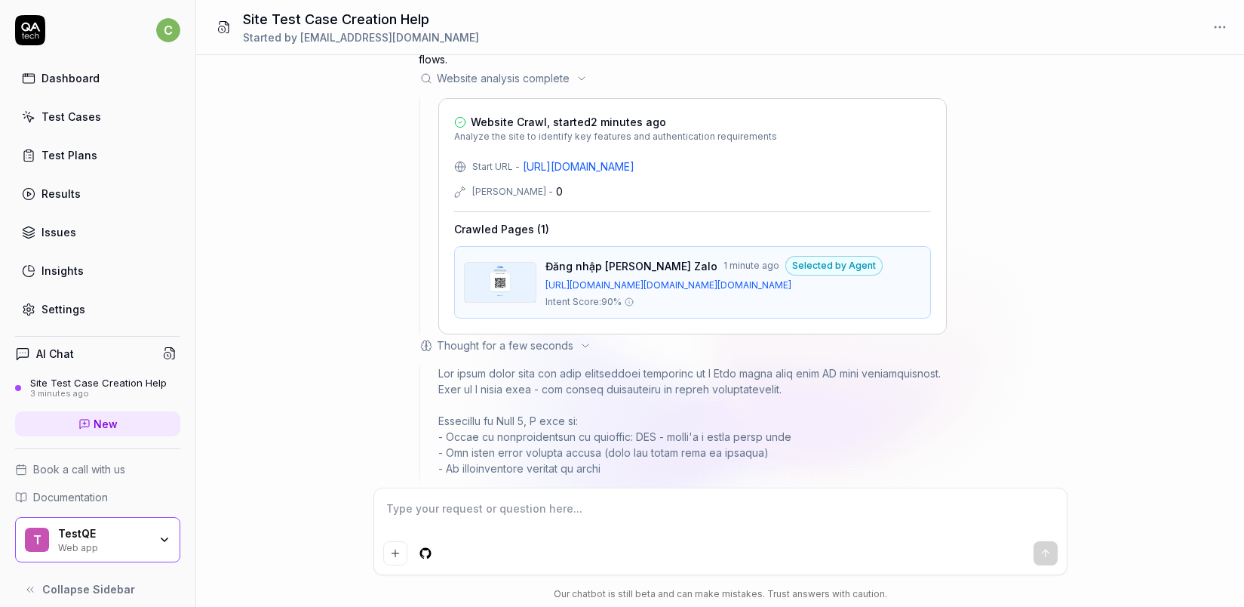
scroll to position [112, 0]
type textarea "*"
